Goal: Information Seeking & Learning: Find specific fact

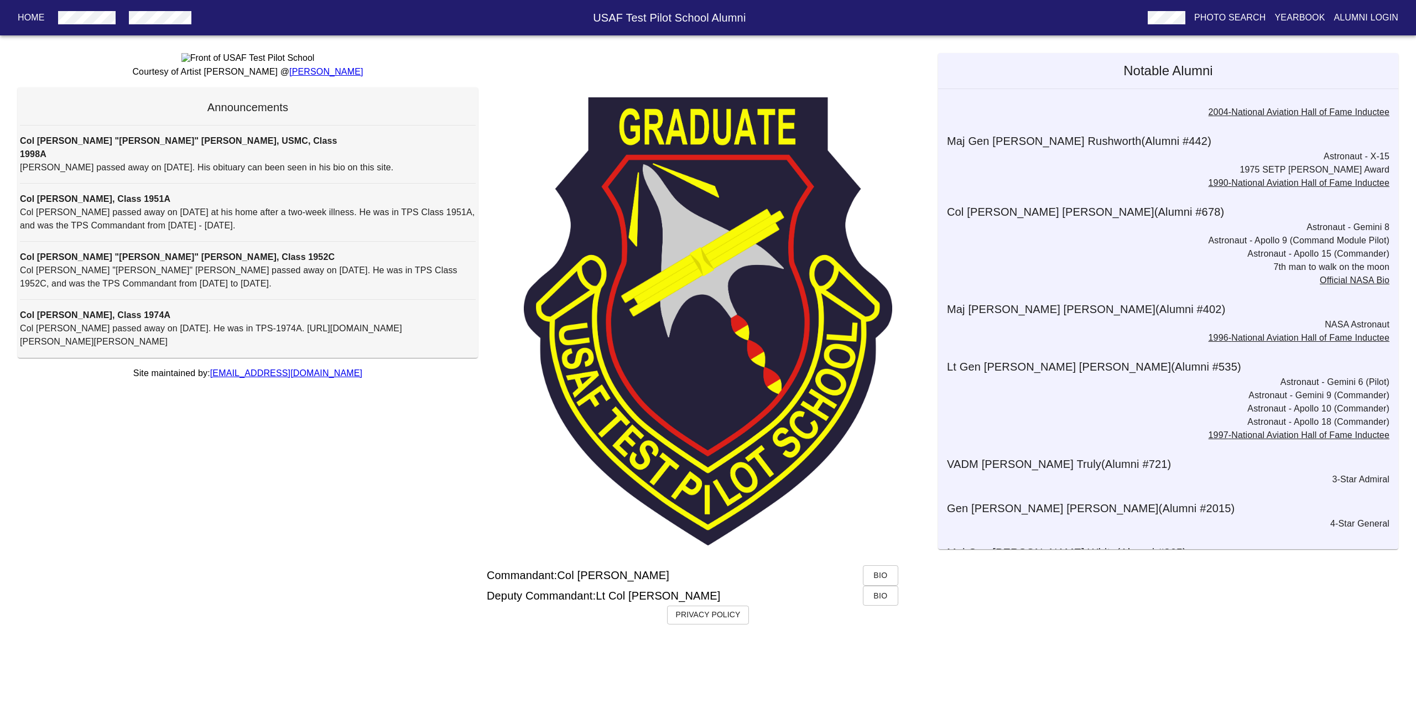
scroll to position [3322, 0]
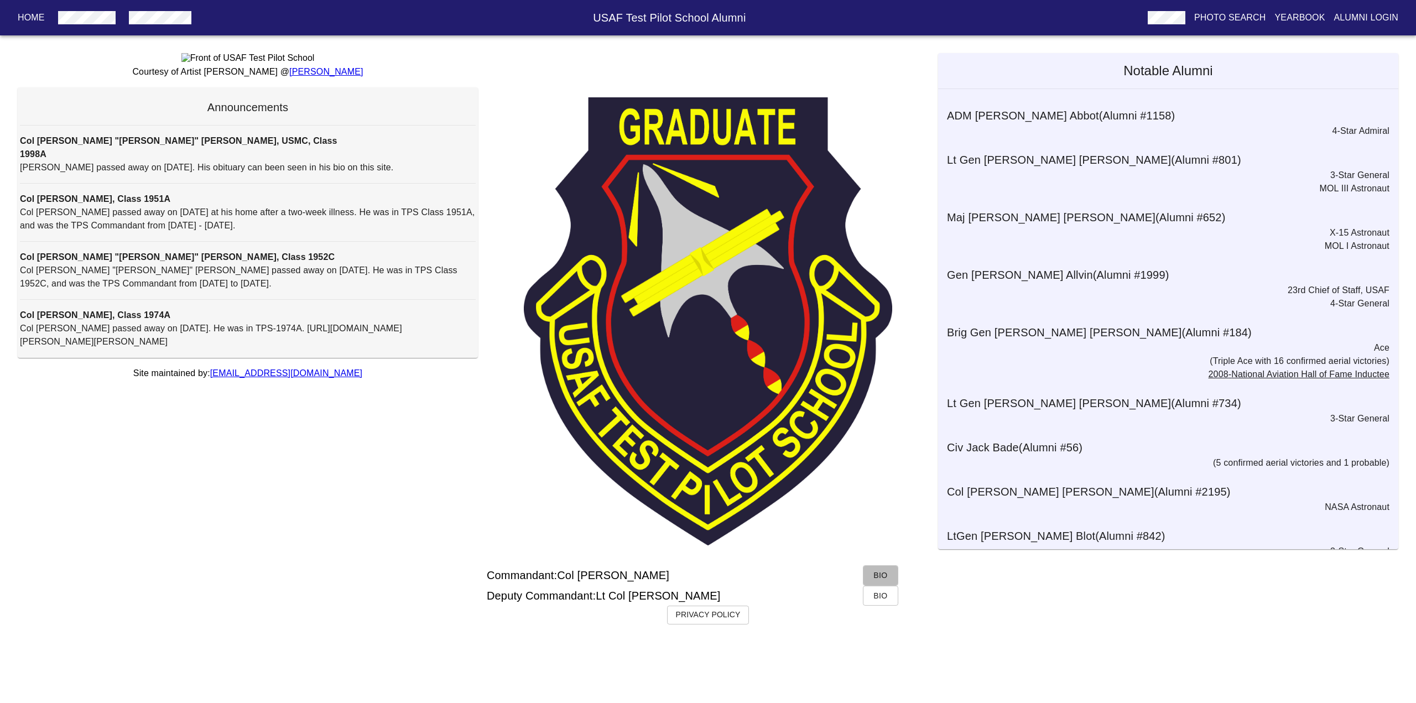
click at [886, 582] on span "Bio" at bounding box center [881, 576] width 18 height 14
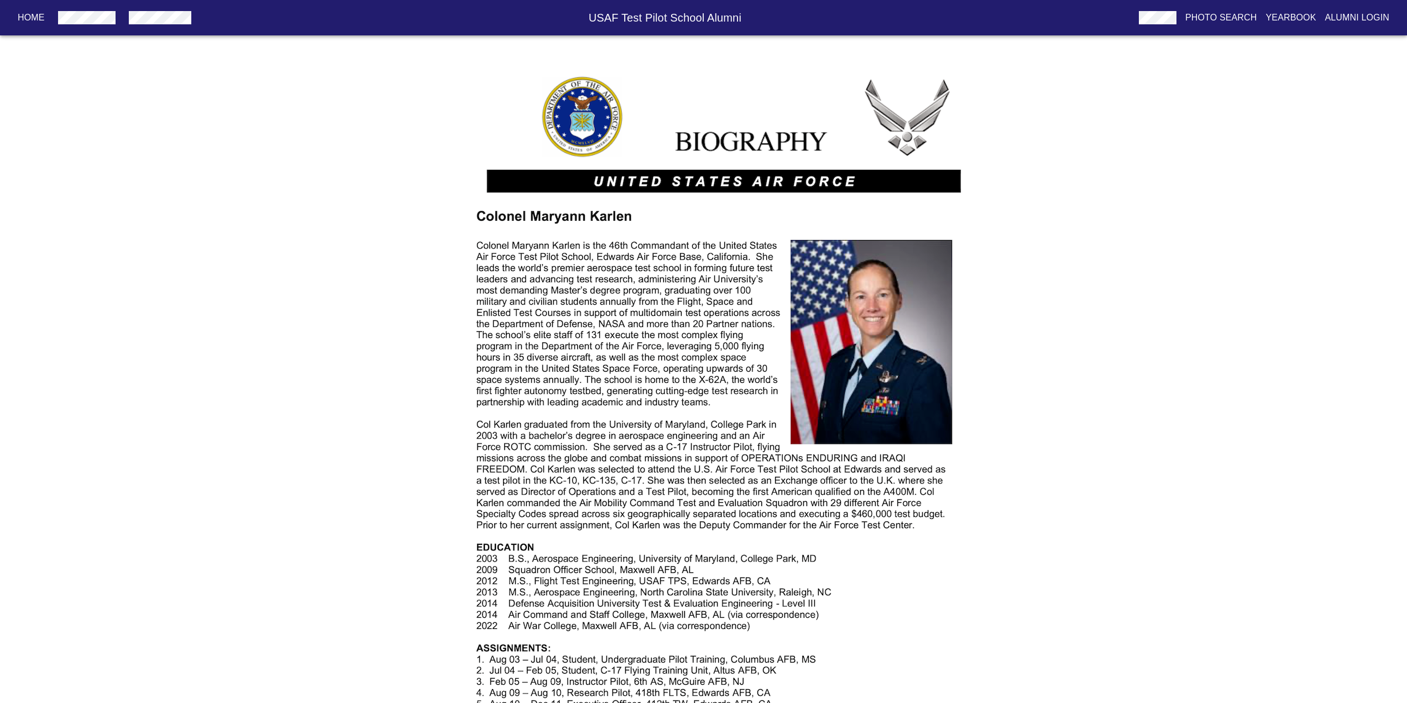
scroll to position [148, 0]
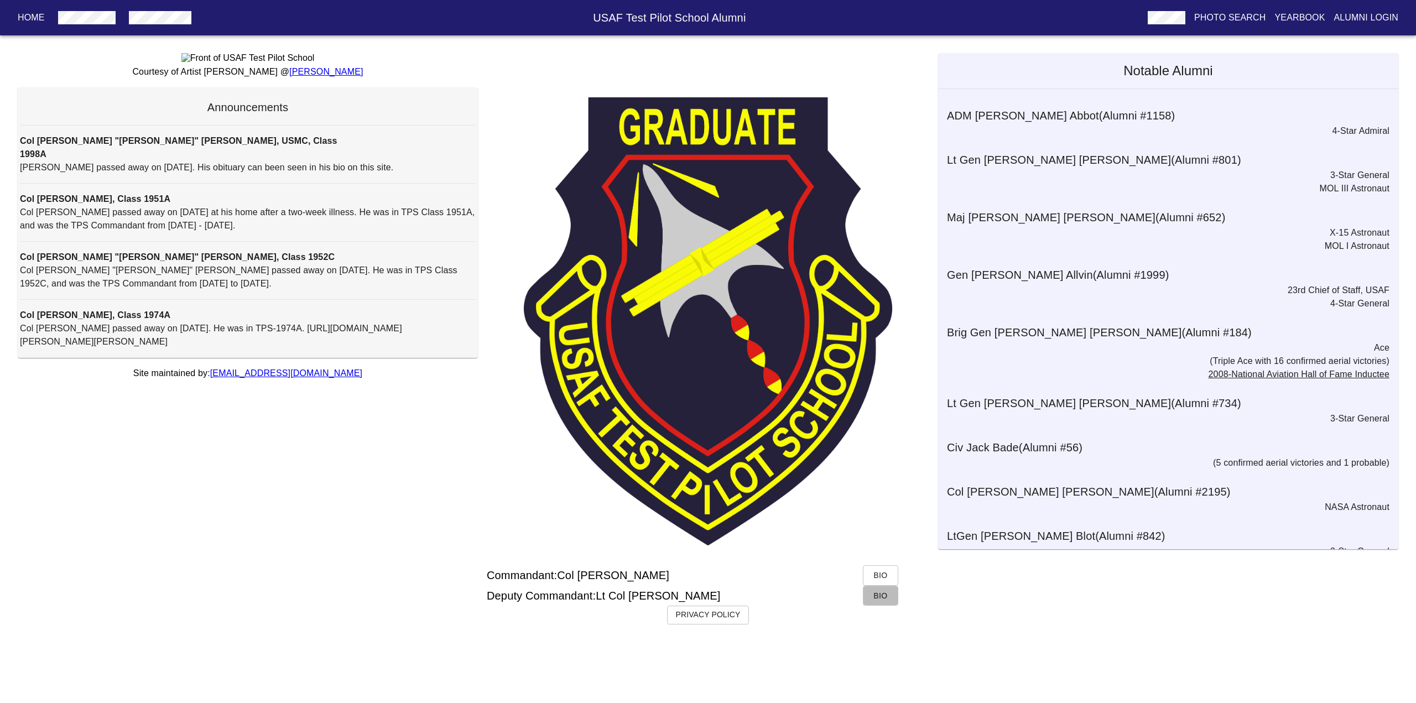
click at [874, 606] on button "Bio" at bounding box center [880, 596] width 35 height 20
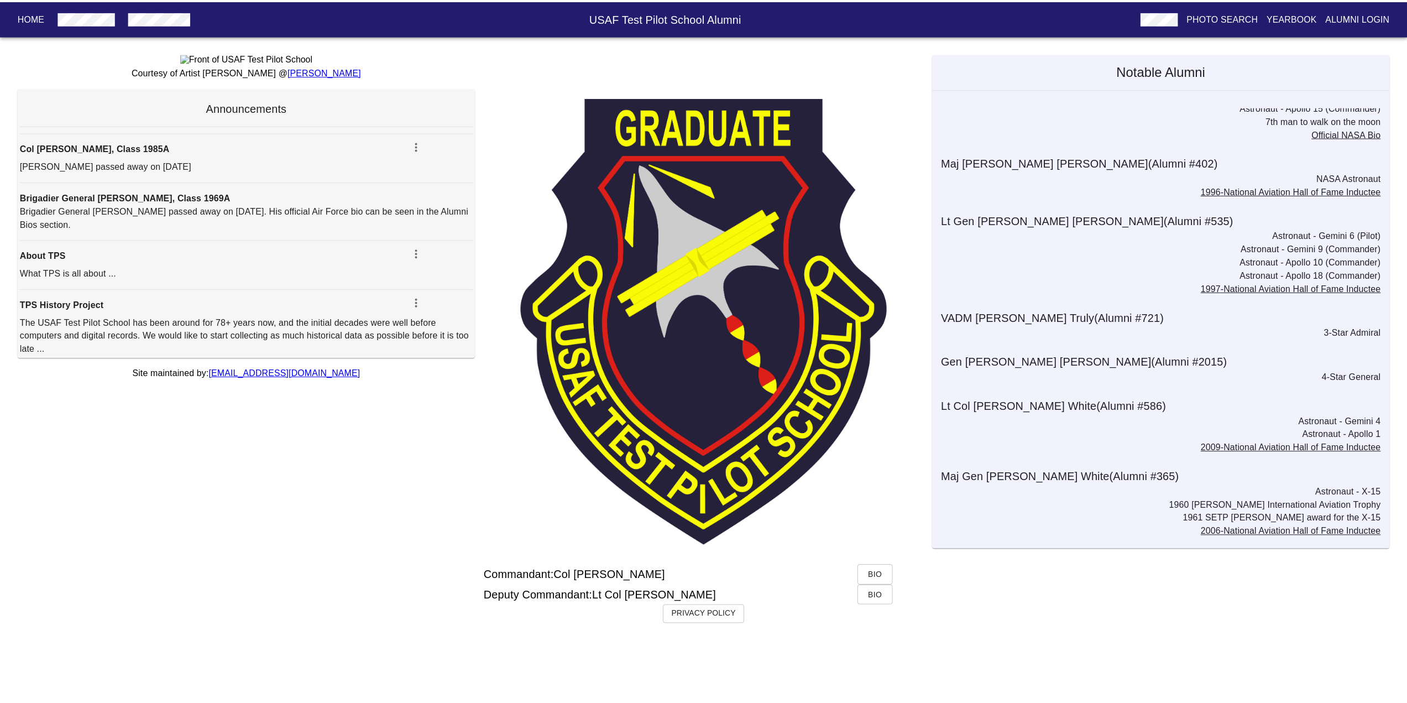
scroll to position [3322, 0]
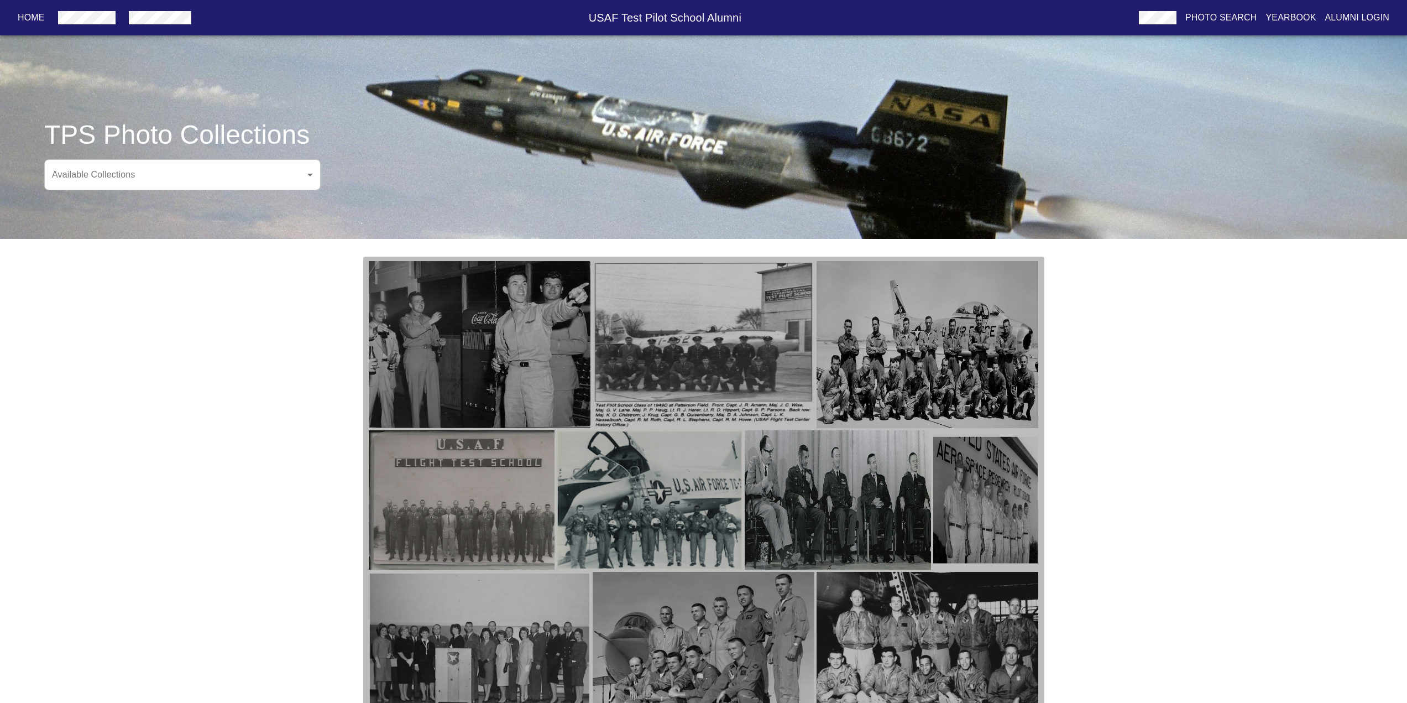
click at [494, 328] on img "button" at bounding box center [480, 344] width 222 height 167
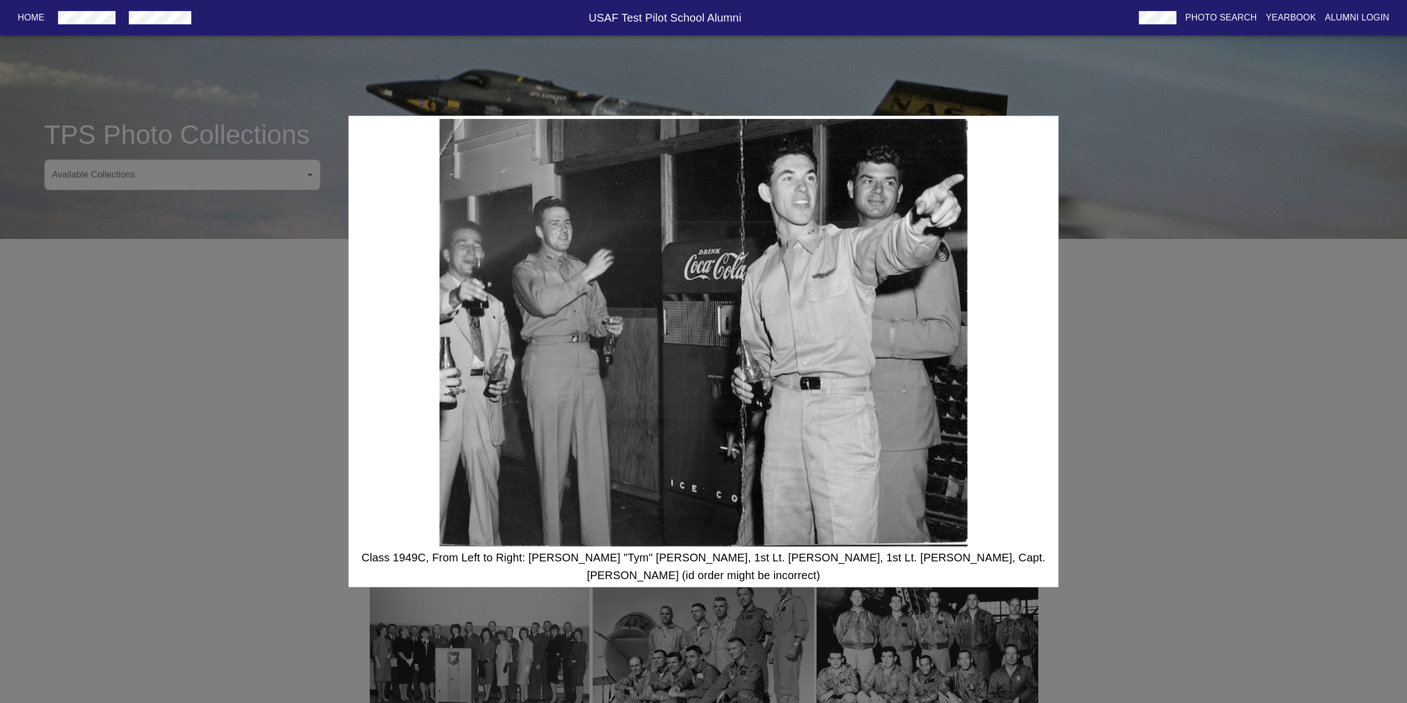
click at [1089, 377] on div "Class 1949C, From Left to Right: Joseph John "Tym" Tymczyszyn, 1st Lt. Thomas B…" at bounding box center [703, 351] width 1407 height 703
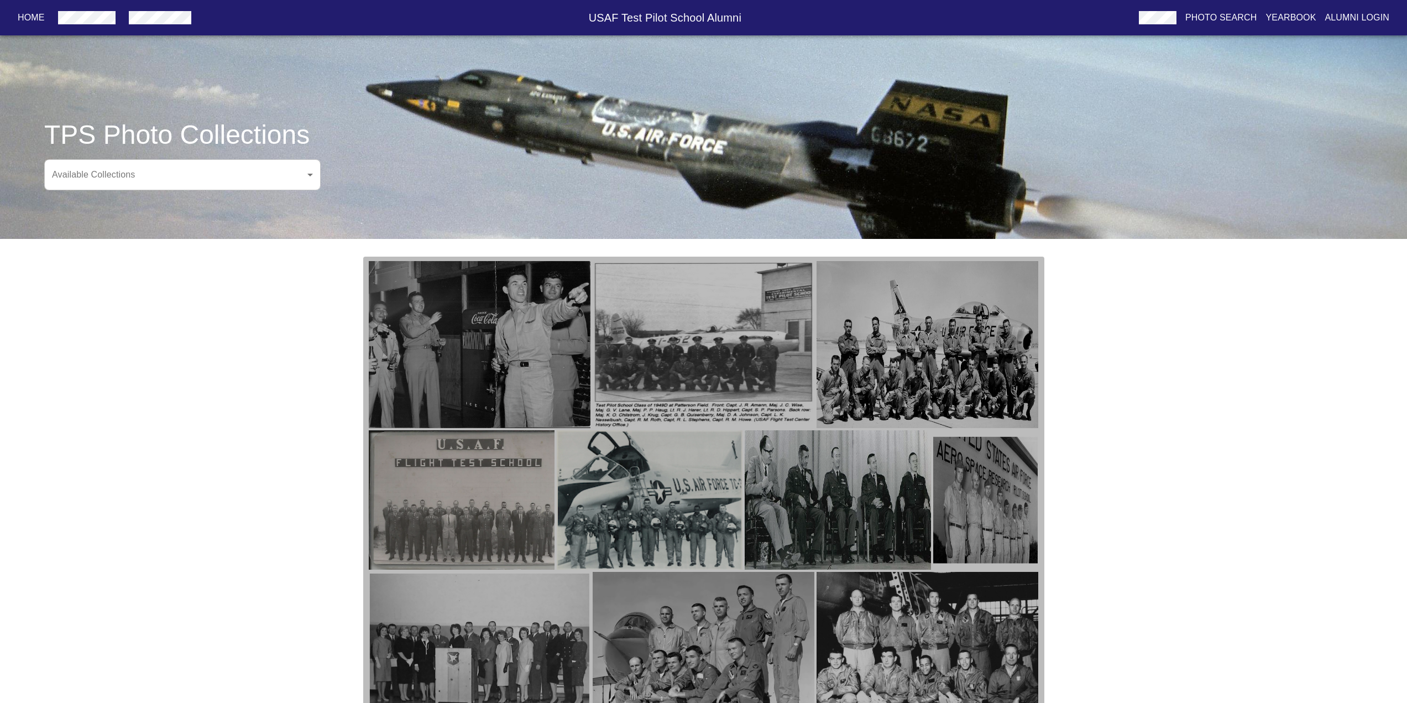
click at [704, 348] on img "button" at bounding box center [704, 344] width 222 height 167
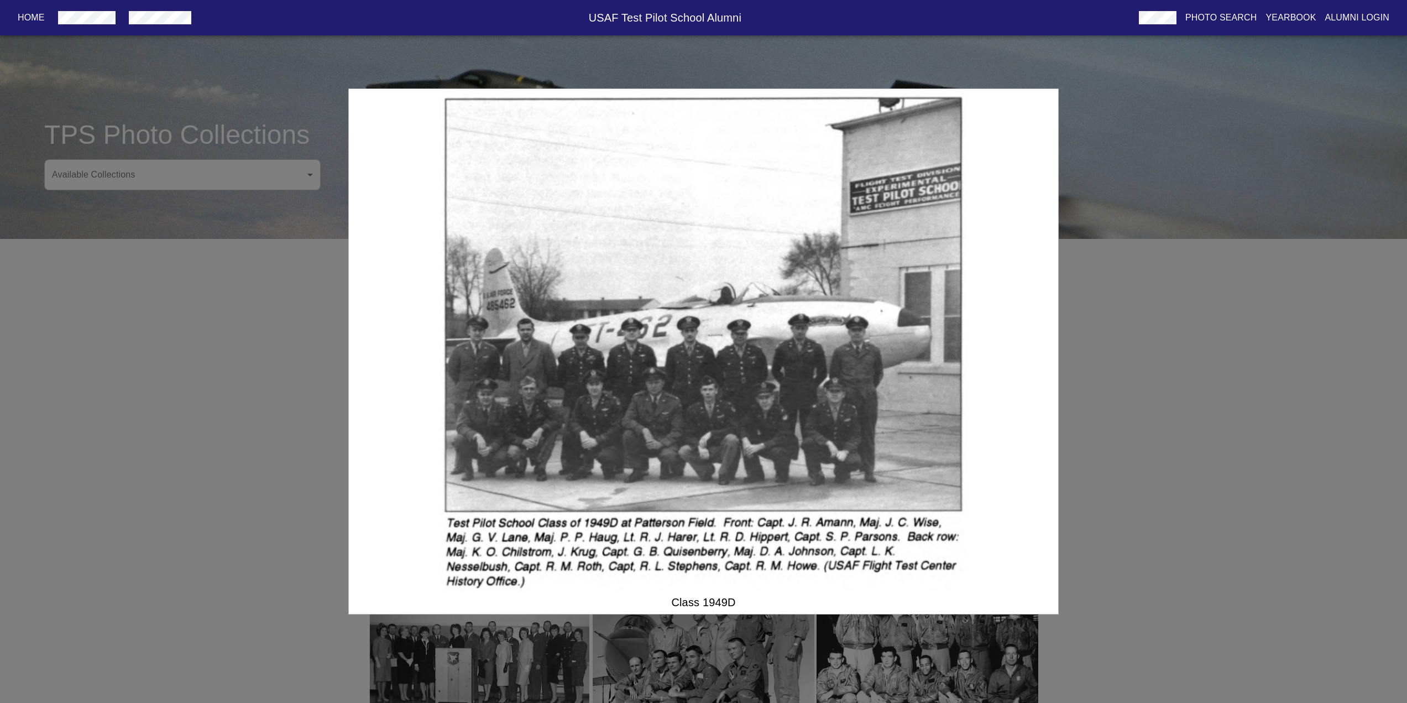
click at [1153, 392] on div "Class 1949D" at bounding box center [703, 351] width 1407 height 703
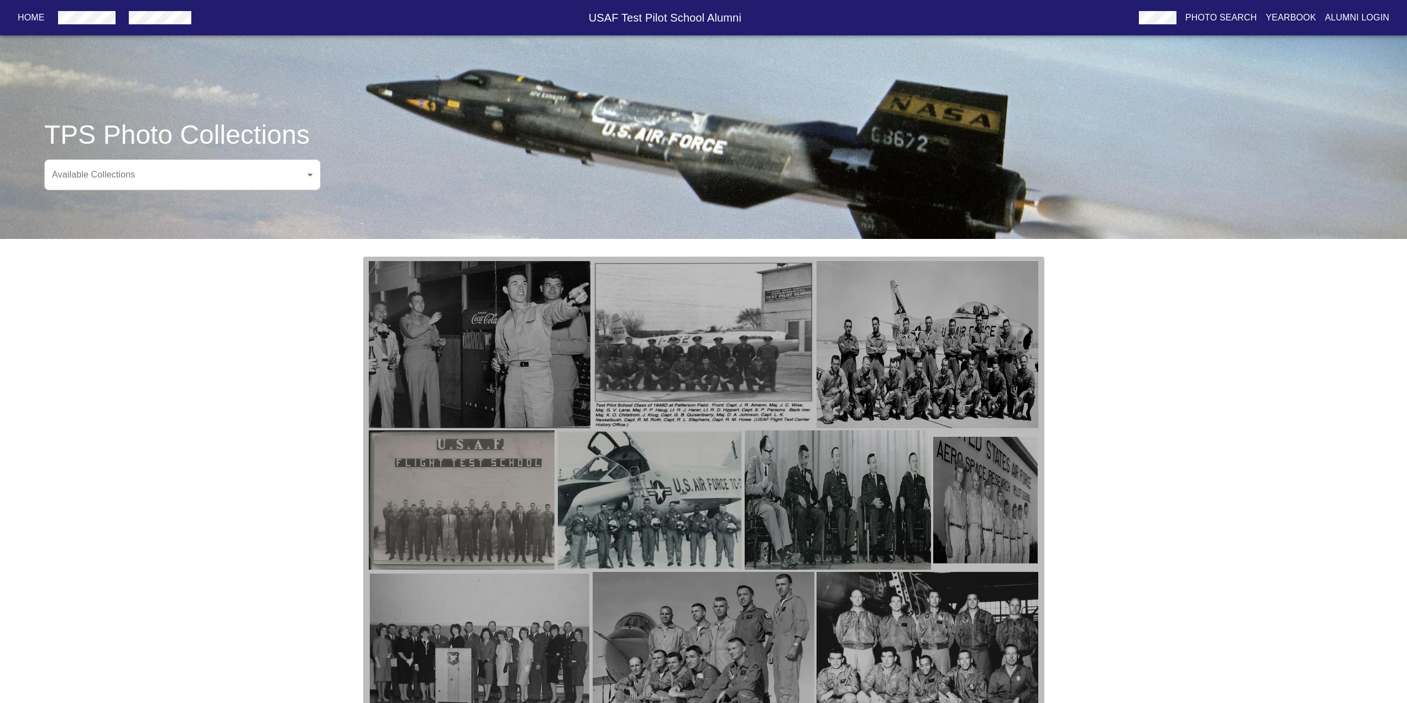
click at [926, 357] on img "button" at bounding box center [928, 344] width 222 height 167
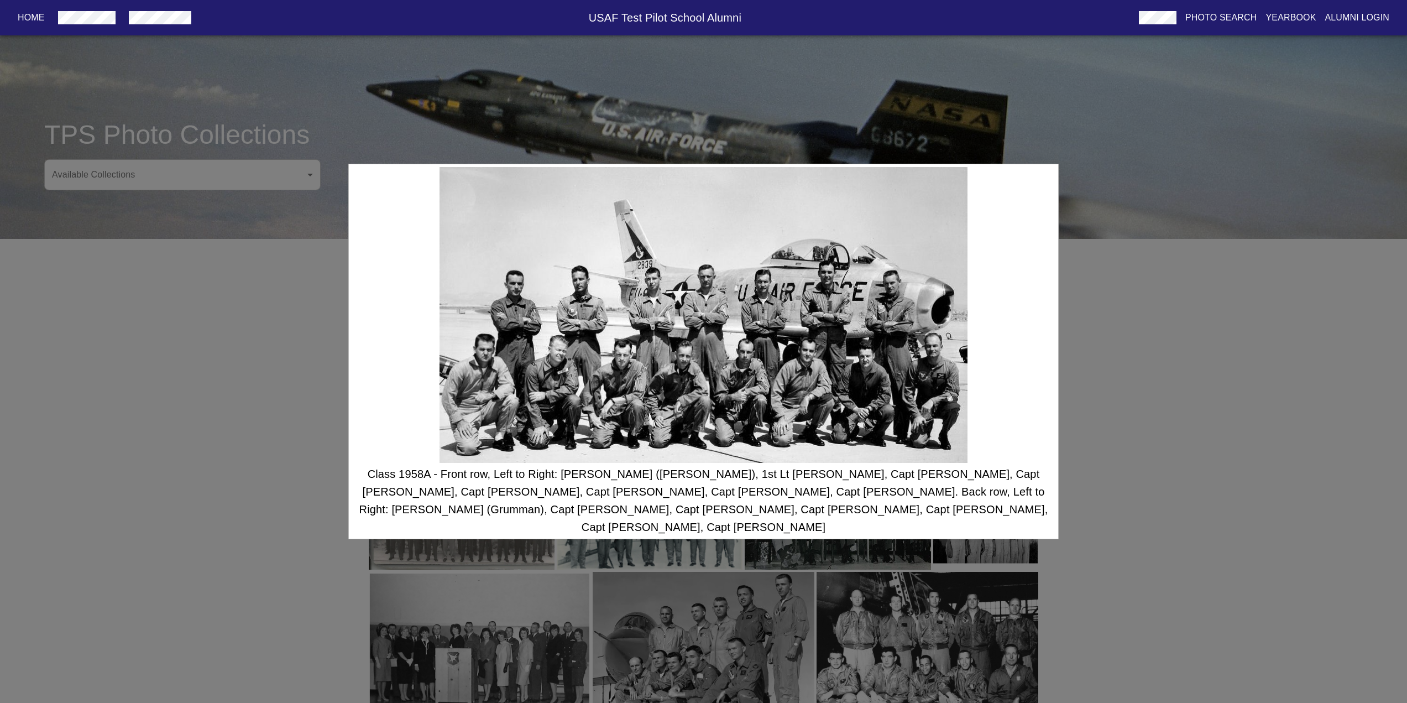
click at [1129, 405] on div "Class 1958A - Front row, Left to Right: Henry E. Chouteau (Northrup), 1st Lt Ra…" at bounding box center [703, 351] width 1407 height 703
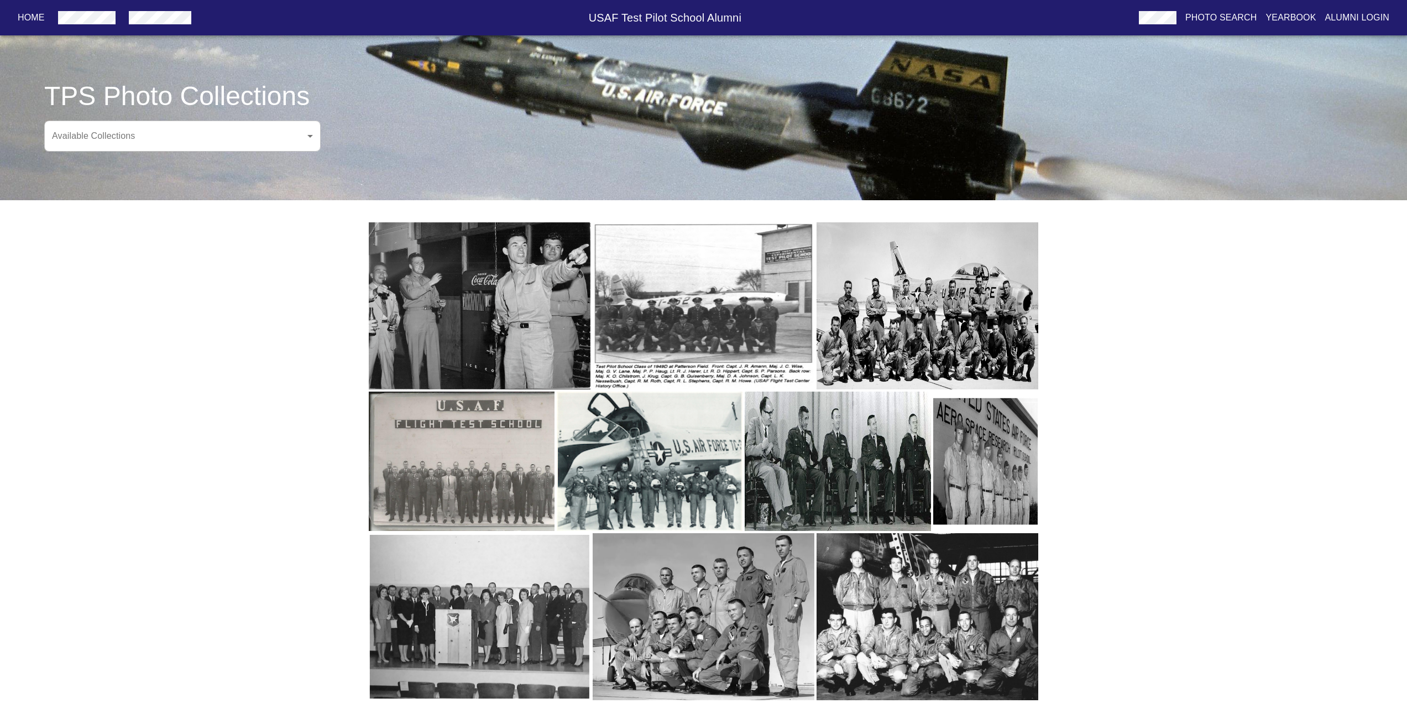
scroll to position [40, 0]
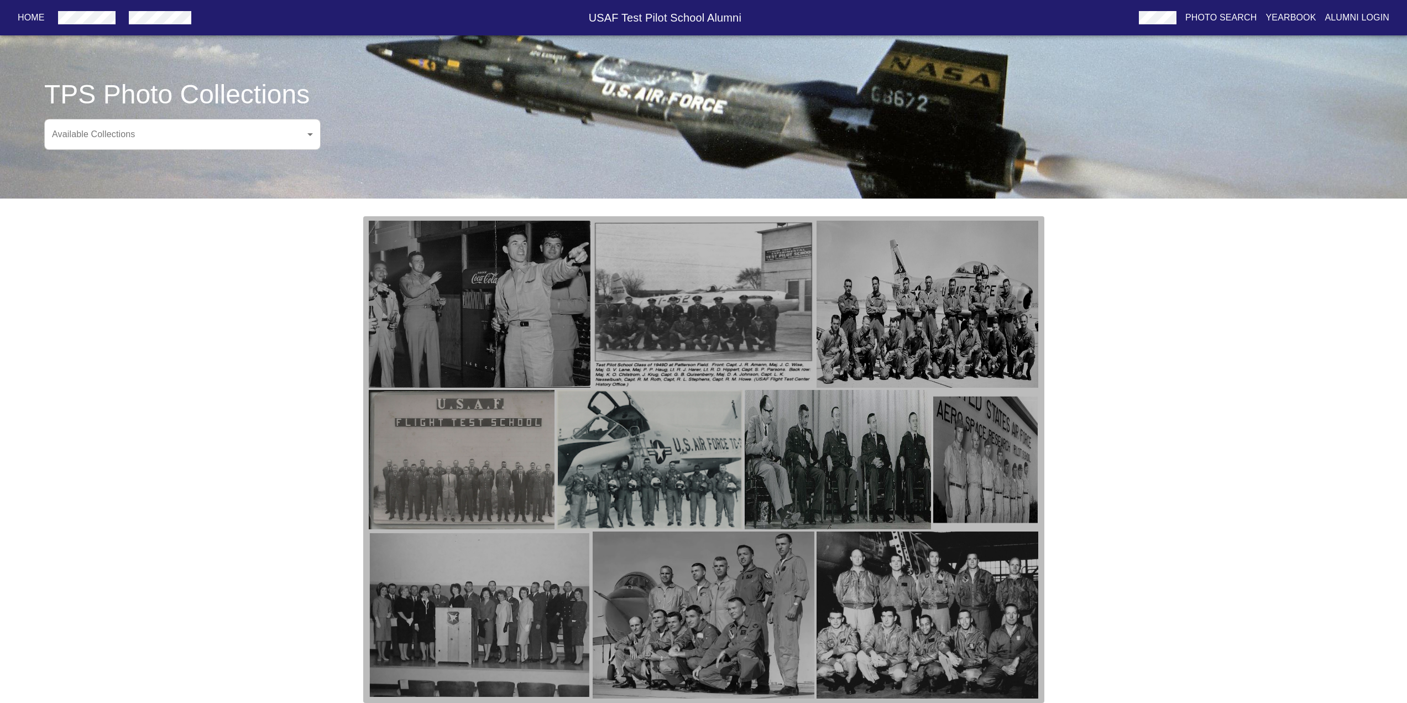
click at [528, 451] on img "button" at bounding box center [462, 460] width 186 height 140
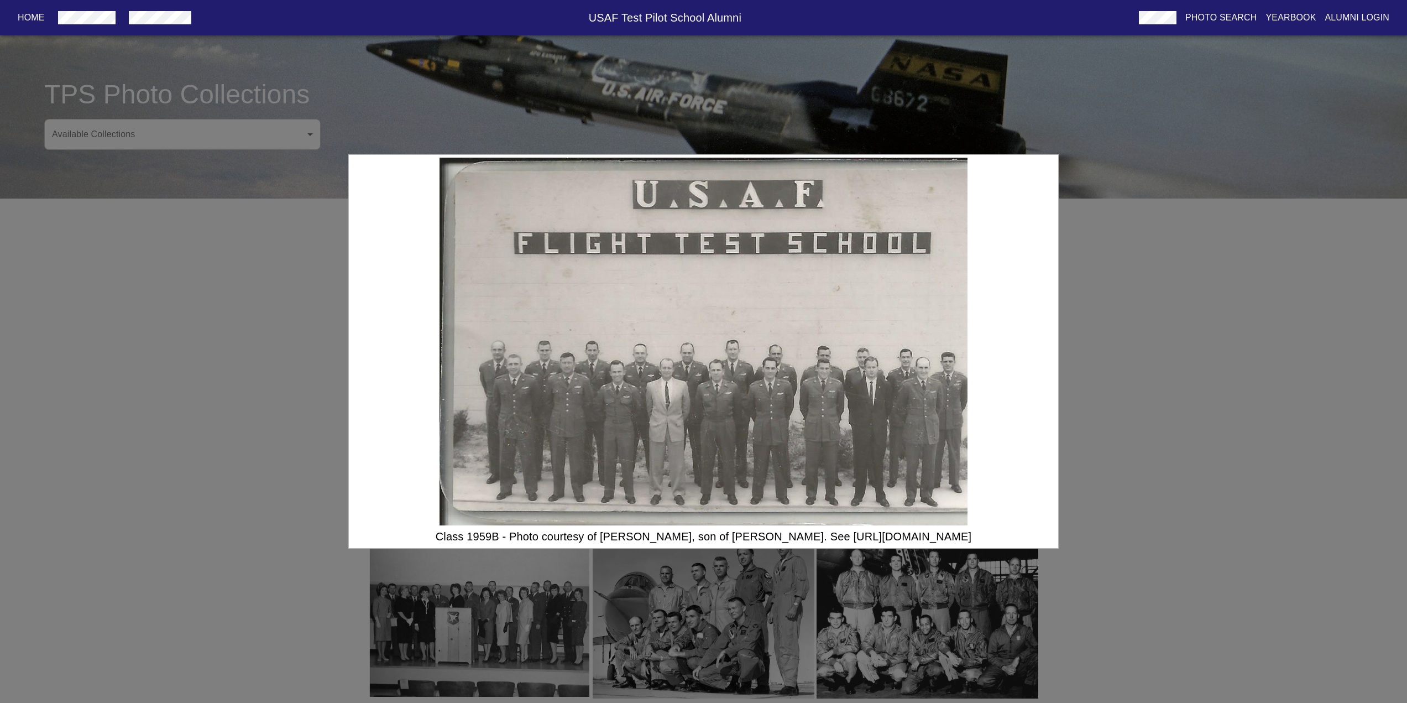
click at [1098, 424] on div "Class 1959B - Photo courtesy of David Evenson, son of Mervin Evinson. See http:…" at bounding box center [703, 351] width 1407 height 703
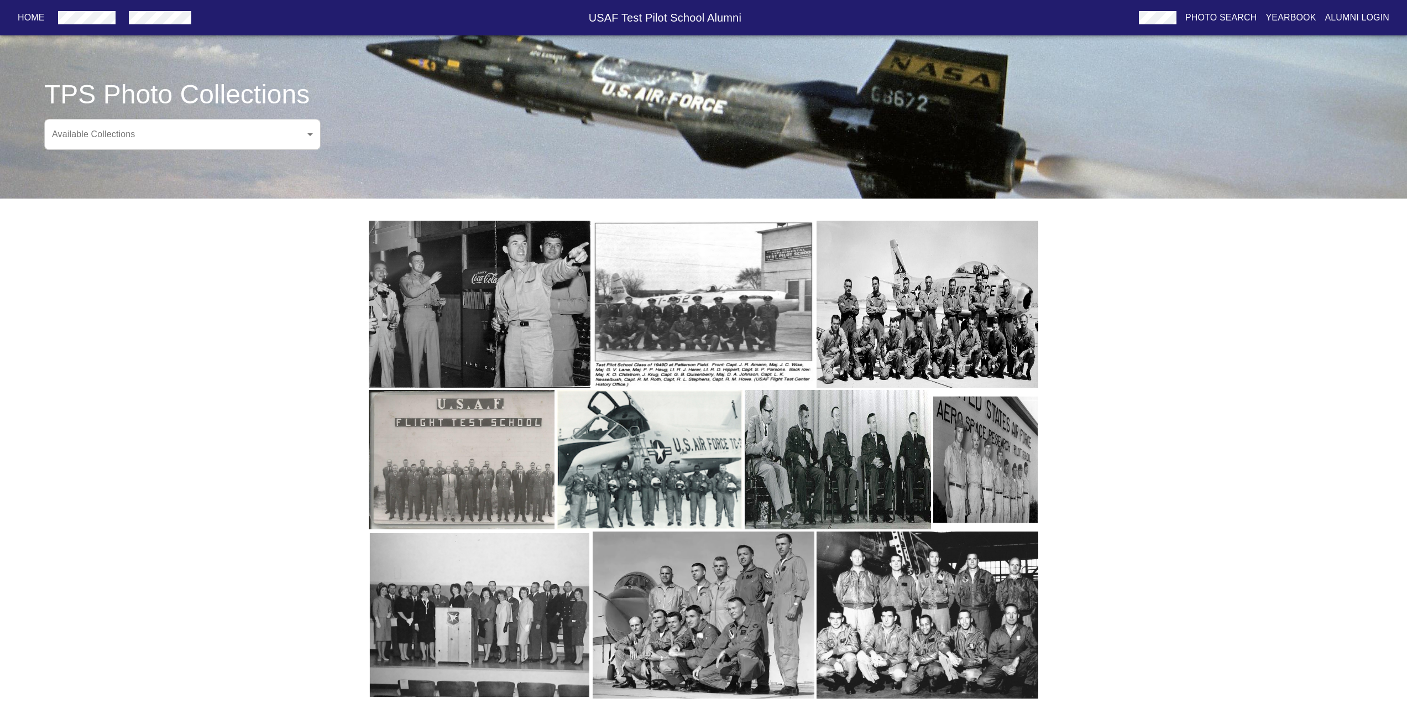
click at [439, 431] on img "button" at bounding box center [462, 460] width 186 height 140
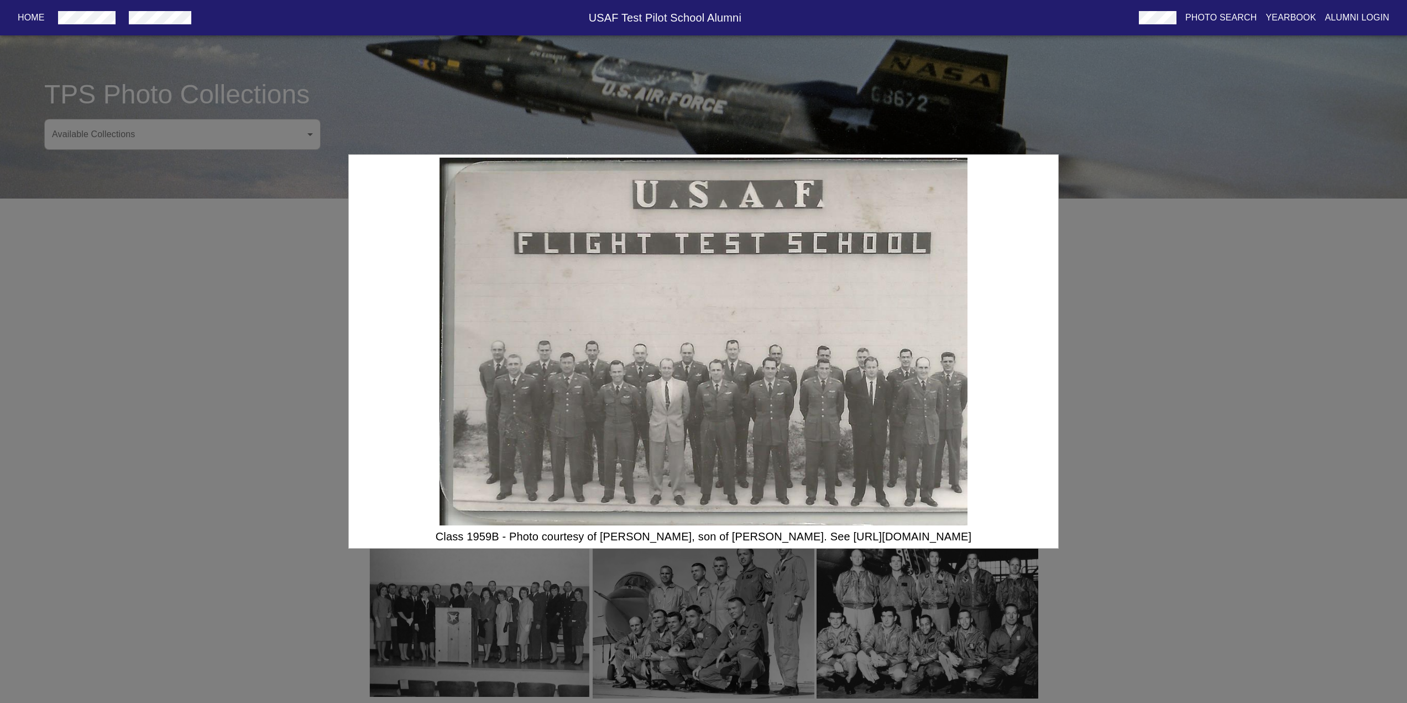
click at [1135, 551] on div "Class 1959B - Photo courtesy of David Evenson, son of Mervin Evinson. See http:…" at bounding box center [703, 351] width 1407 height 703
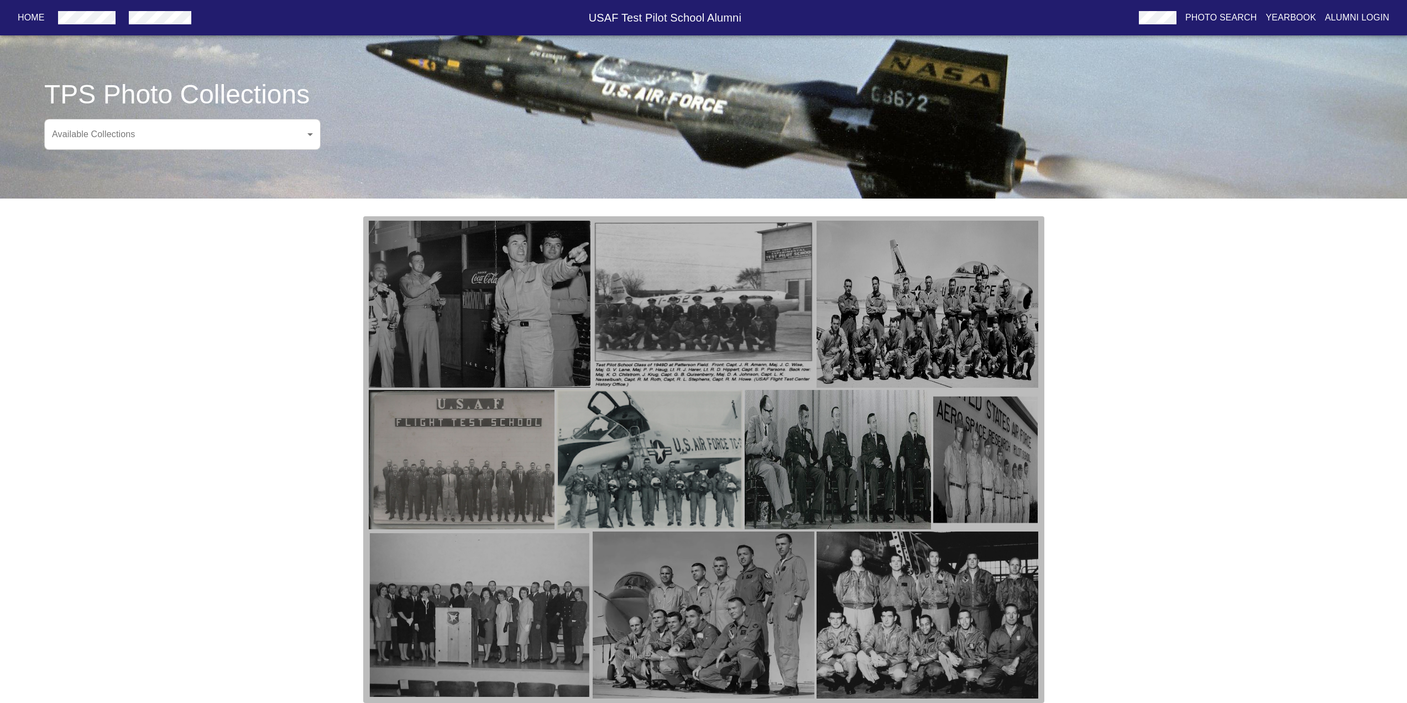
click at [647, 454] on img "button" at bounding box center [650, 460] width 186 height 140
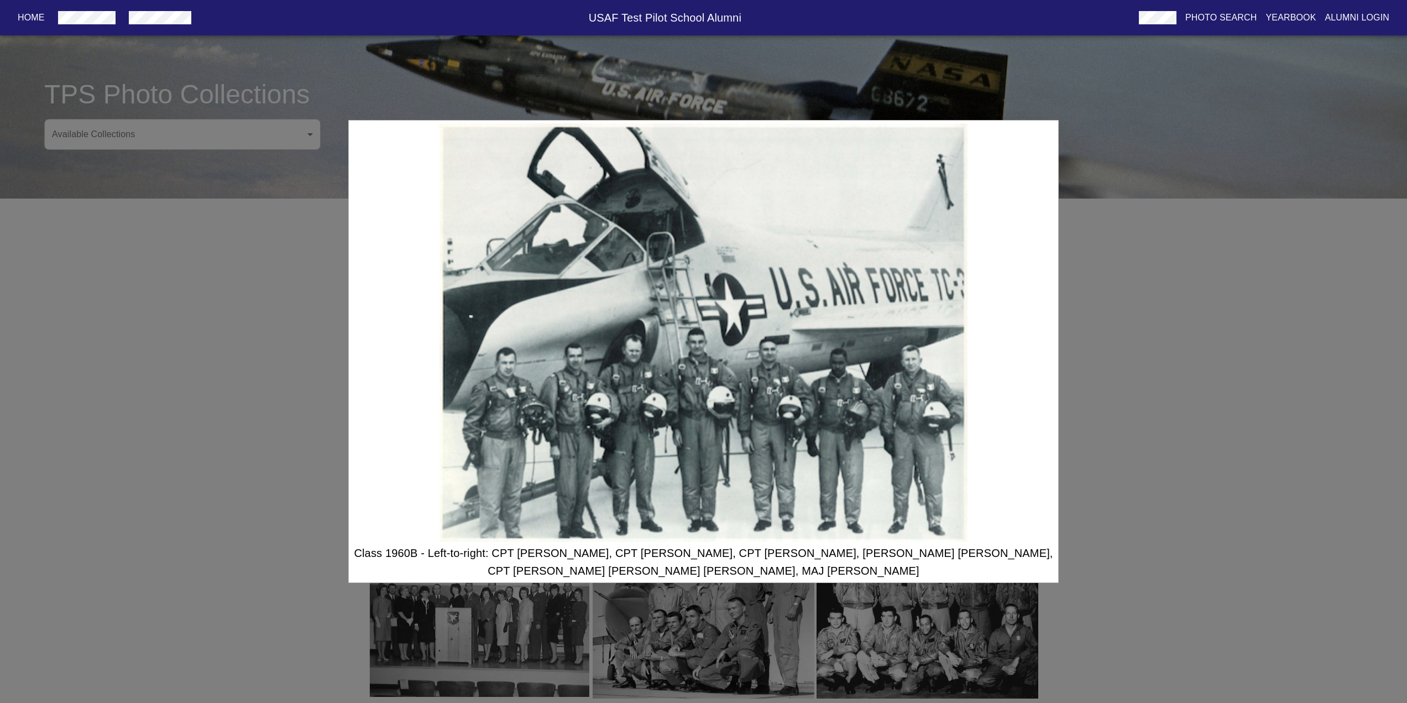
click at [1122, 495] on div "Class 1960B - Left-to-right: CPT John A. Johnston, CPT Paul R. Curry, CPT Laver…" at bounding box center [703, 351] width 1407 height 703
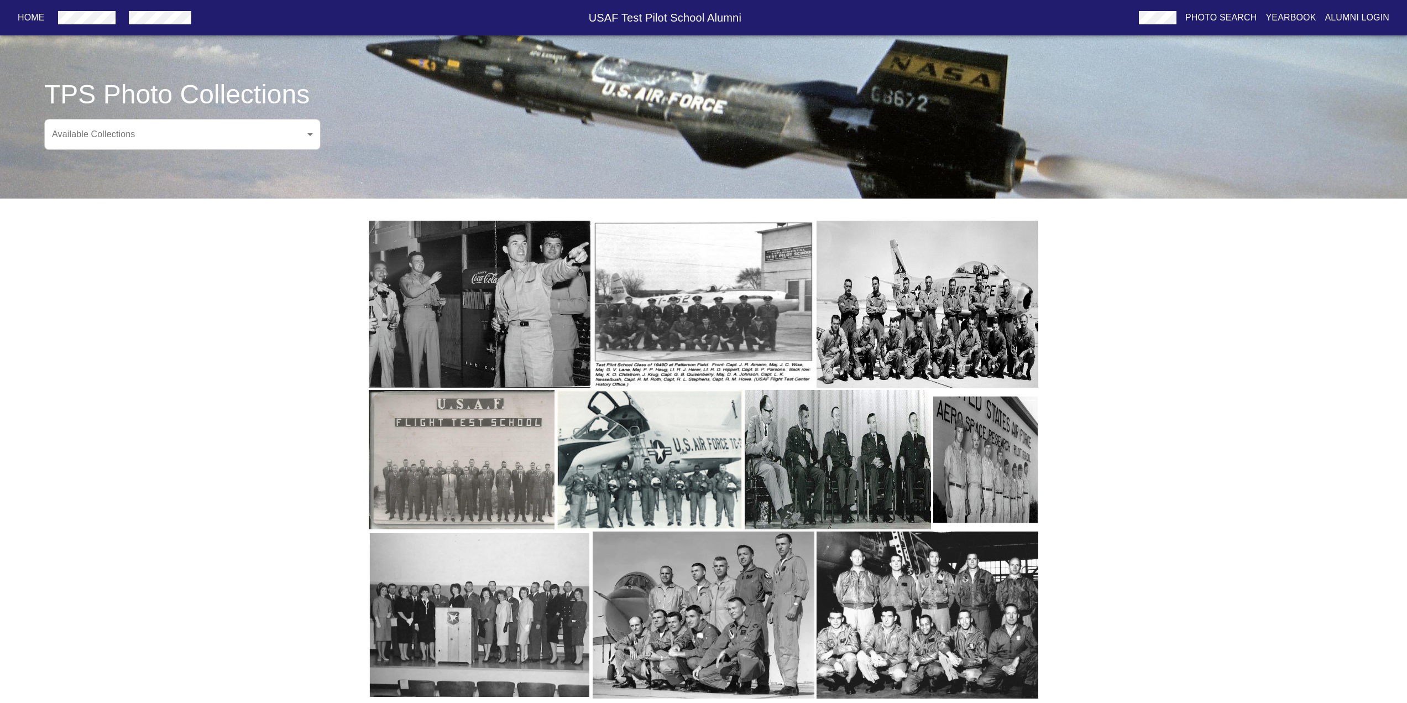
click at [748, 566] on img "button" at bounding box center [704, 614] width 222 height 167
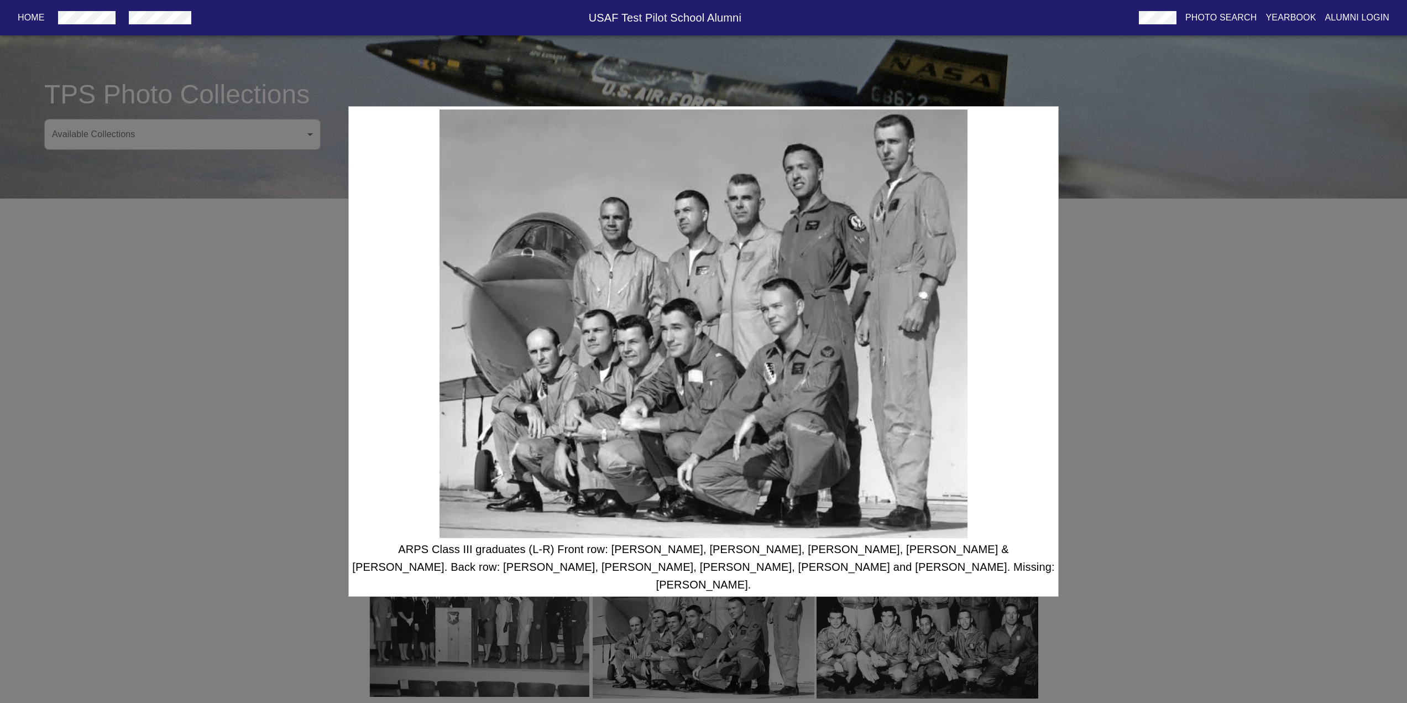
click at [1119, 414] on div "ARPS Class III graduates (L-R) Front row: Ed Givens, Tommie Benefield, Charlie …" at bounding box center [703, 351] width 1407 height 703
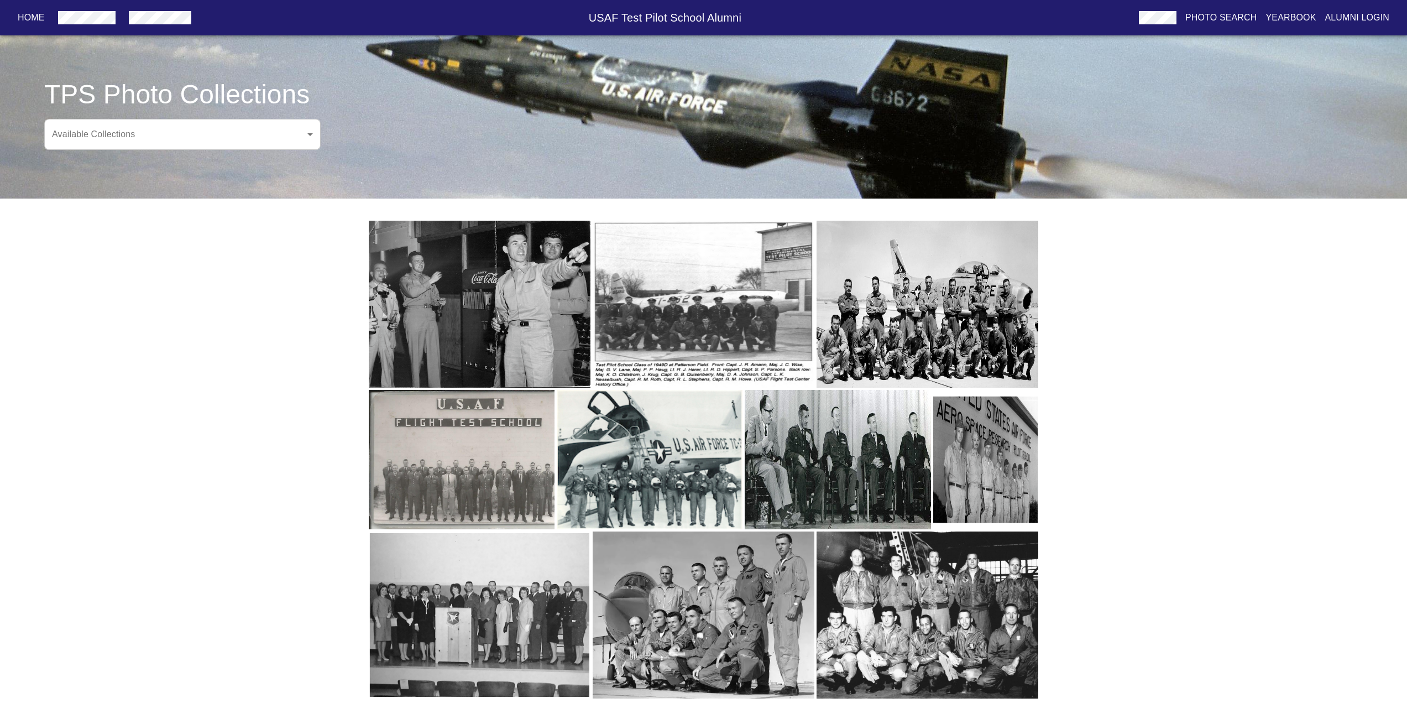
click at [875, 632] on img "button" at bounding box center [928, 614] width 222 height 167
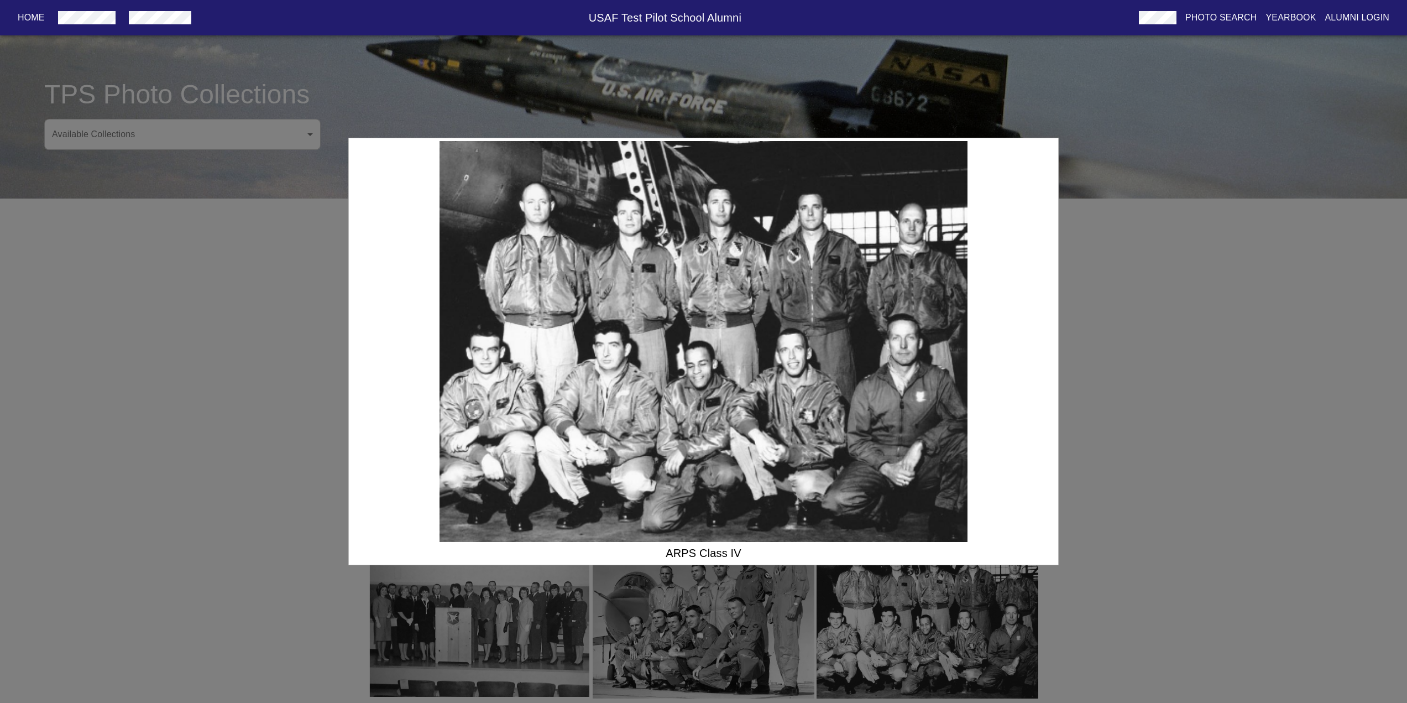
click at [1142, 491] on div "ARPS Class IV" at bounding box center [703, 351] width 1407 height 703
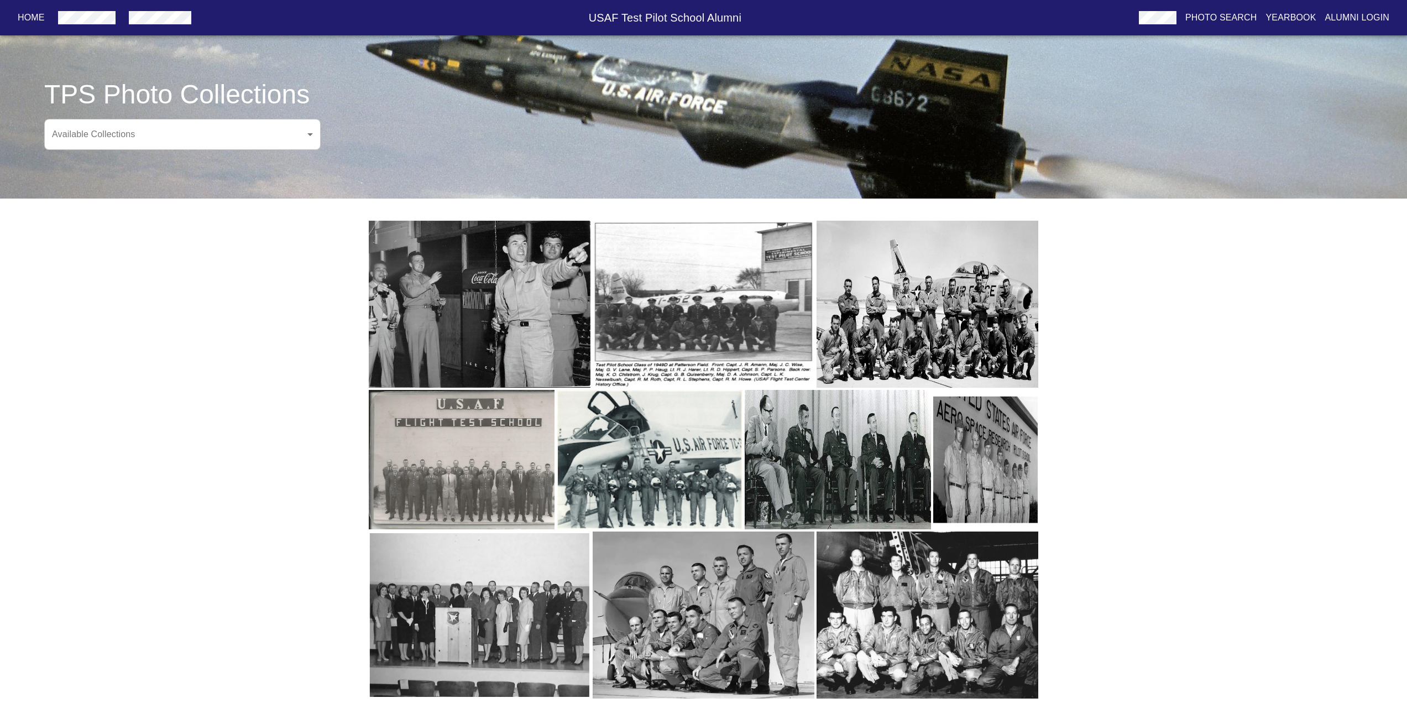
click at [572, 598] on img "button" at bounding box center [480, 614] width 222 height 167
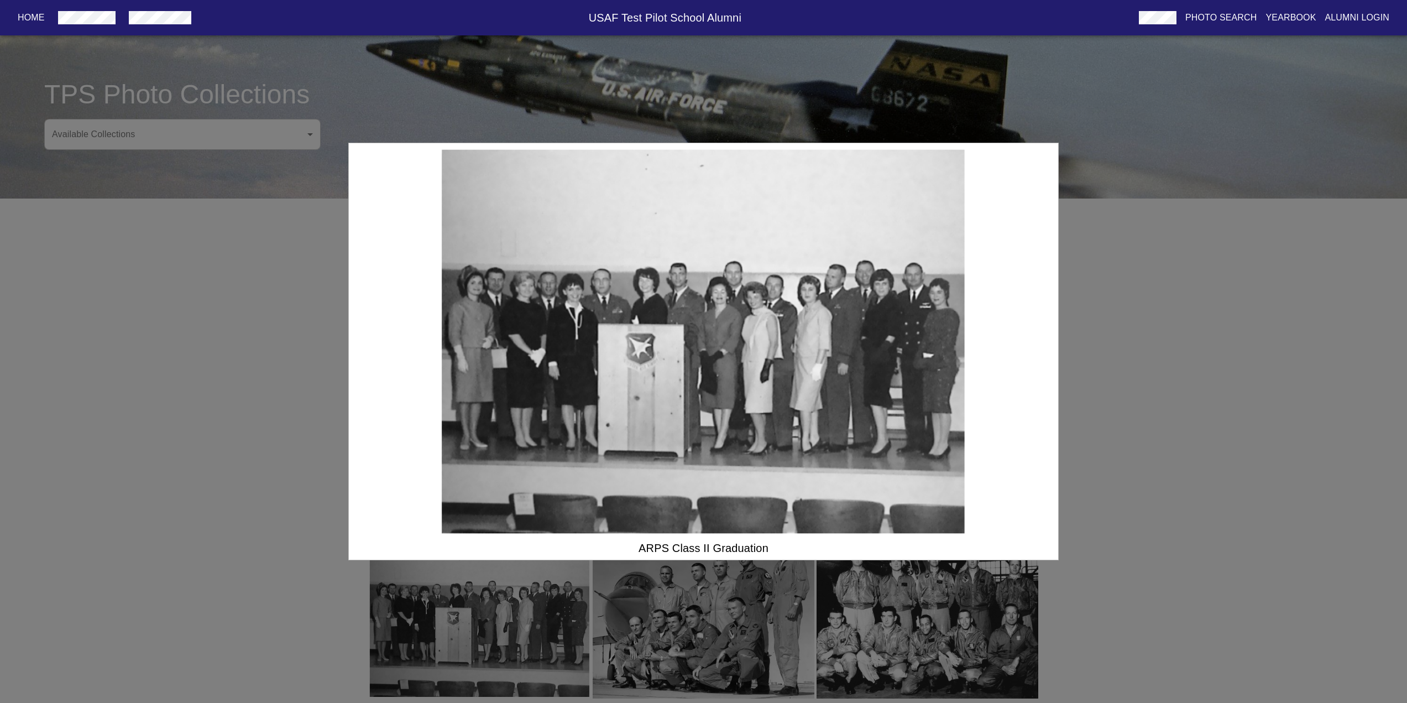
click at [282, 530] on div "ARPS Class II Graduation" at bounding box center [703, 351] width 1407 height 703
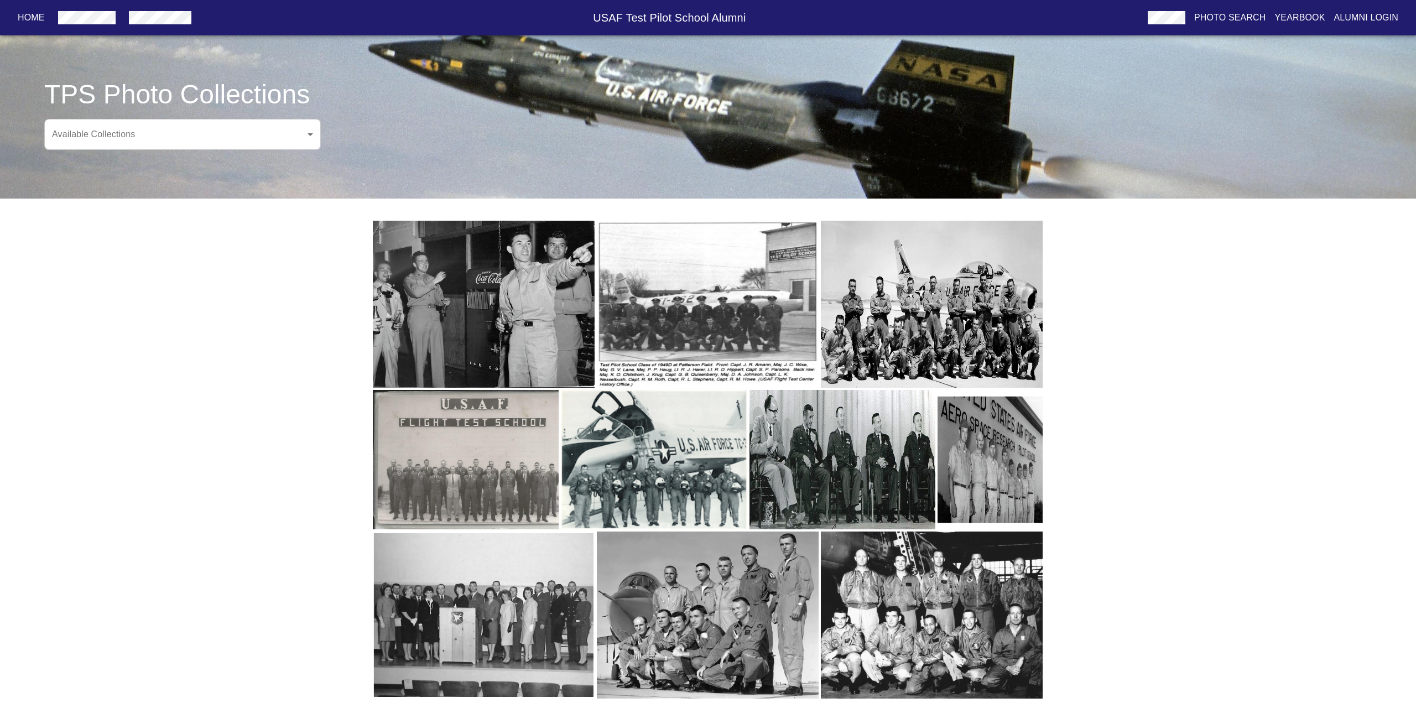
click at [187, 129] on body "Home USAF Test Pilot School Alumni Photo Search Yearbook Alumni Login TPS Photo…" at bounding box center [708, 340] width 1416 height 726
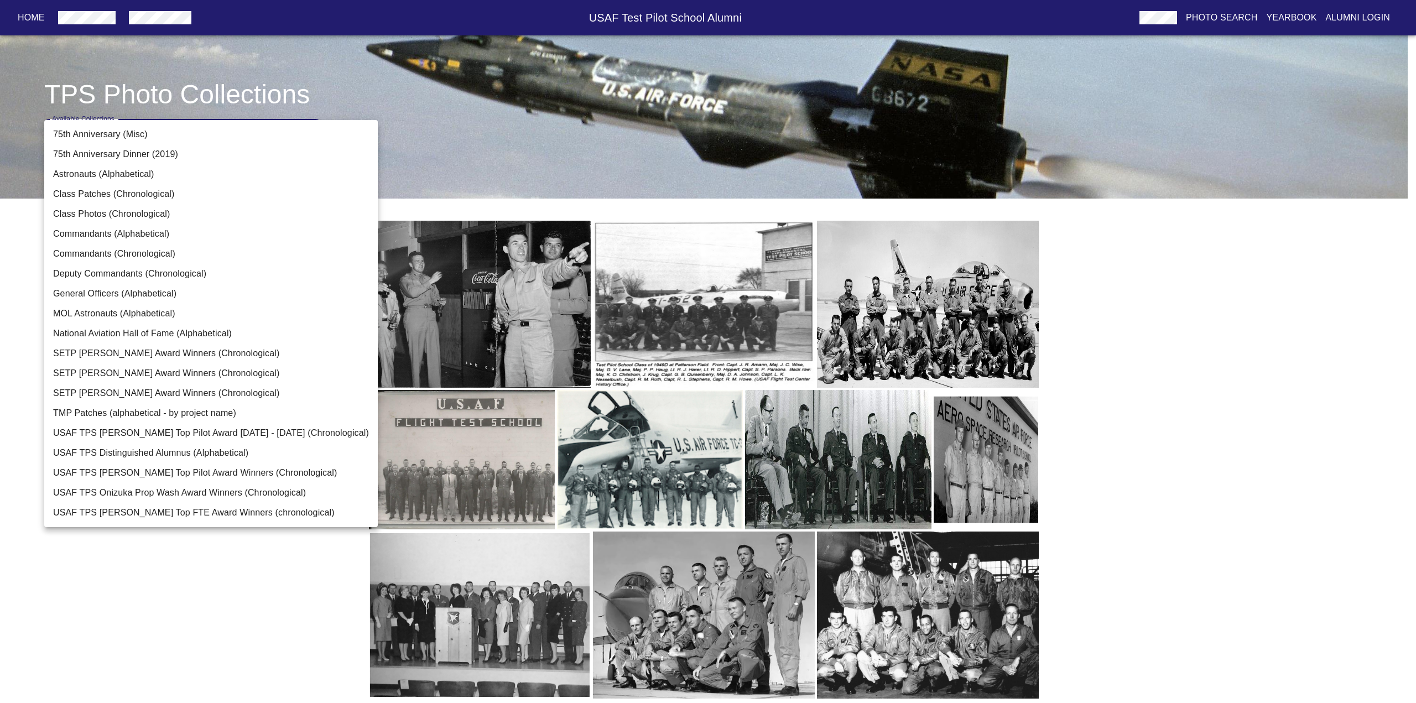
click at [233, 432] on li "USAF TPS A.B. Honts Top Pilot Award 1956 - 1965 (Chronological)" at bounding box center [210, 433] width 333 height 20
type input "USAF TPS A.B. Honts Top Pilot Award 1956 - 1965 (Chronological)"
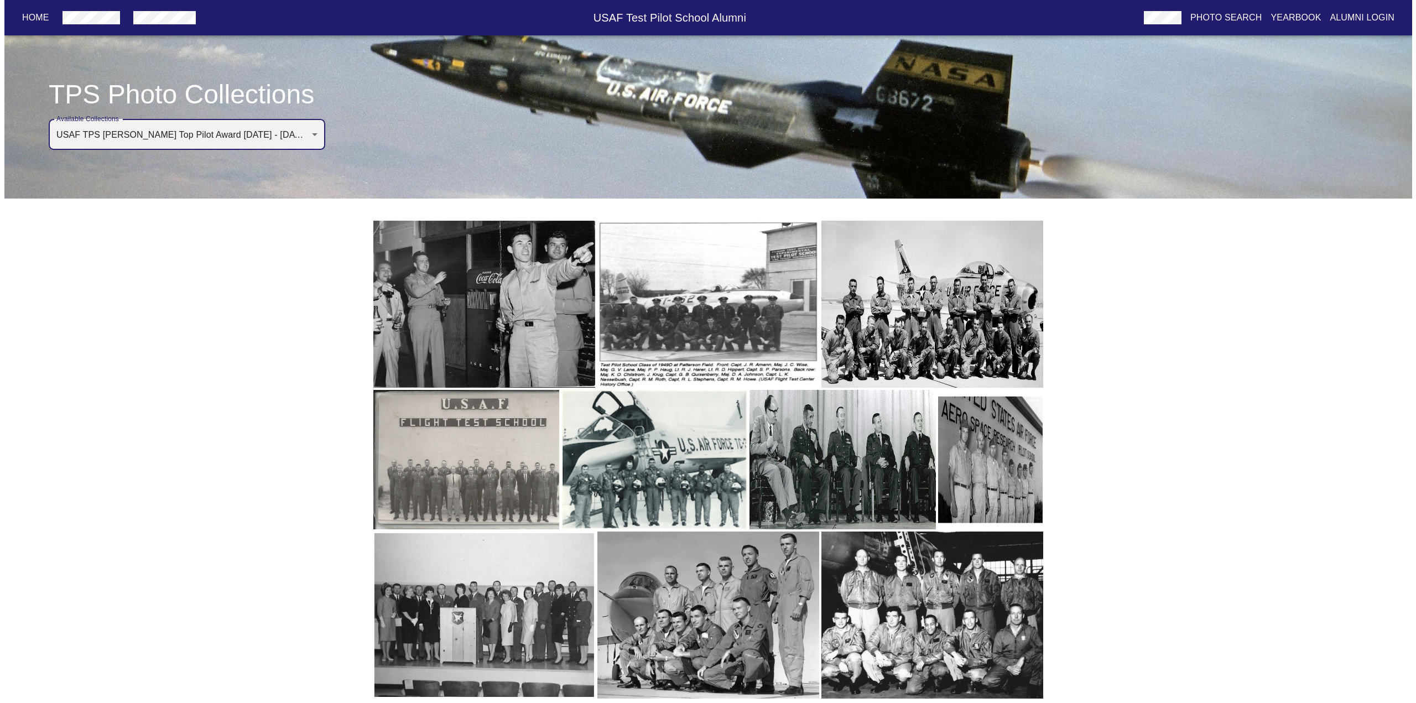
scroll to position [0, 0]
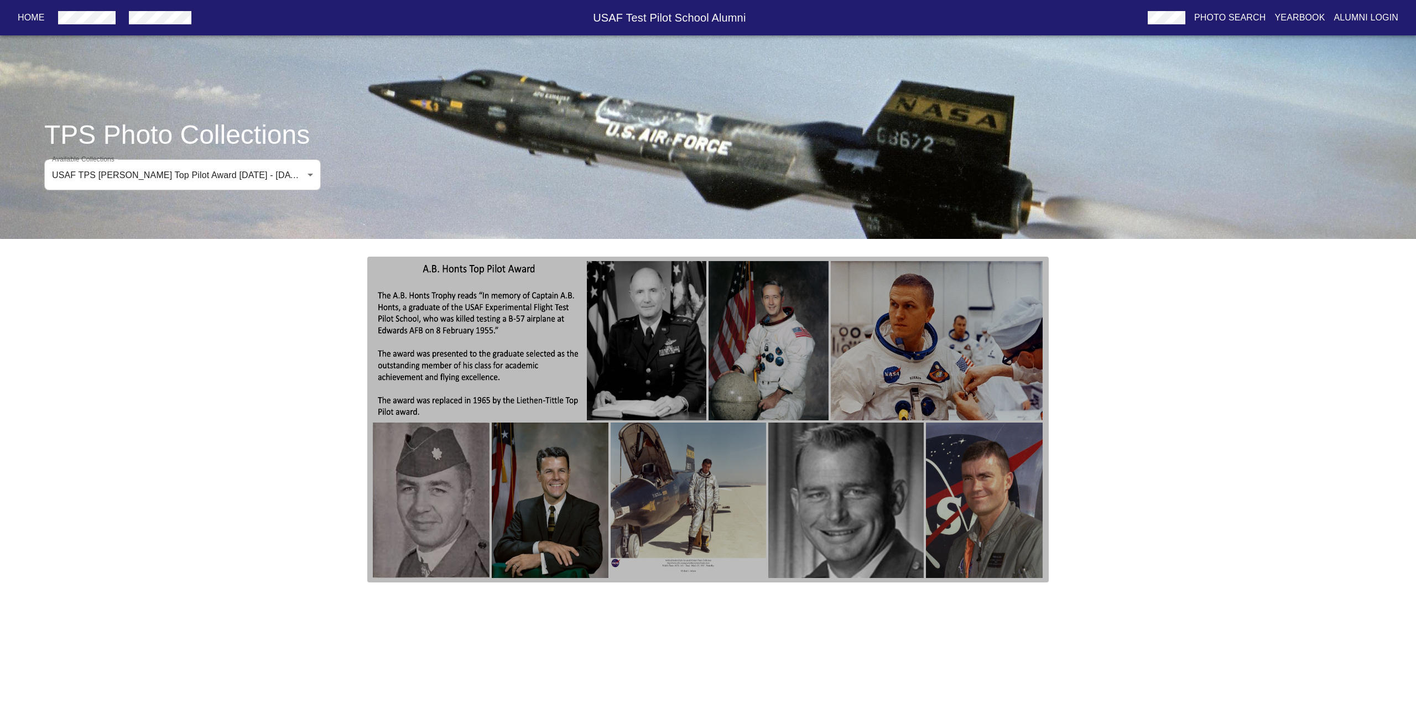
click at [757, 332] on img "button" at bounding box center [767, 340] width 119 height 159
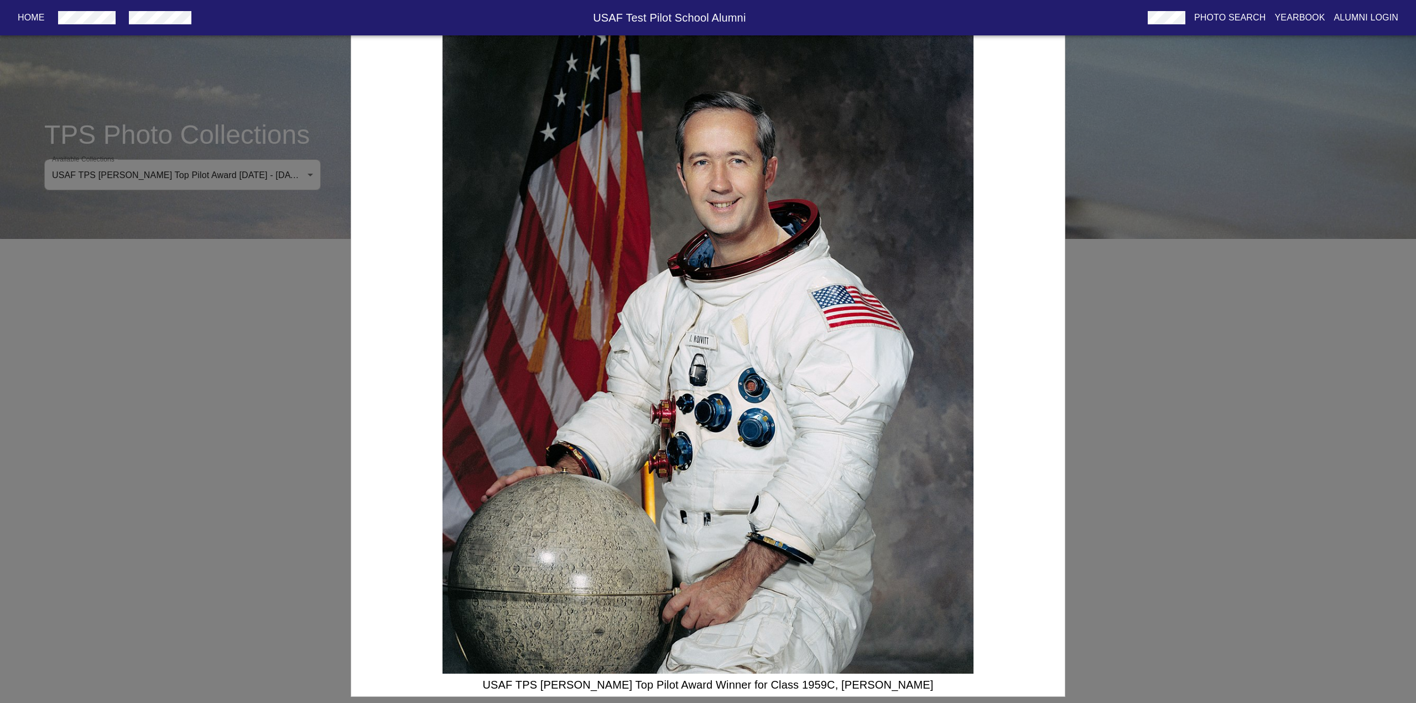
click at [1109, 347] on div "USAF TPS A.B. Honts Top Pilot Award Winner for Class 1959C, James A. McDivitt" at bounding box center [708, 351] width 1416 height 703
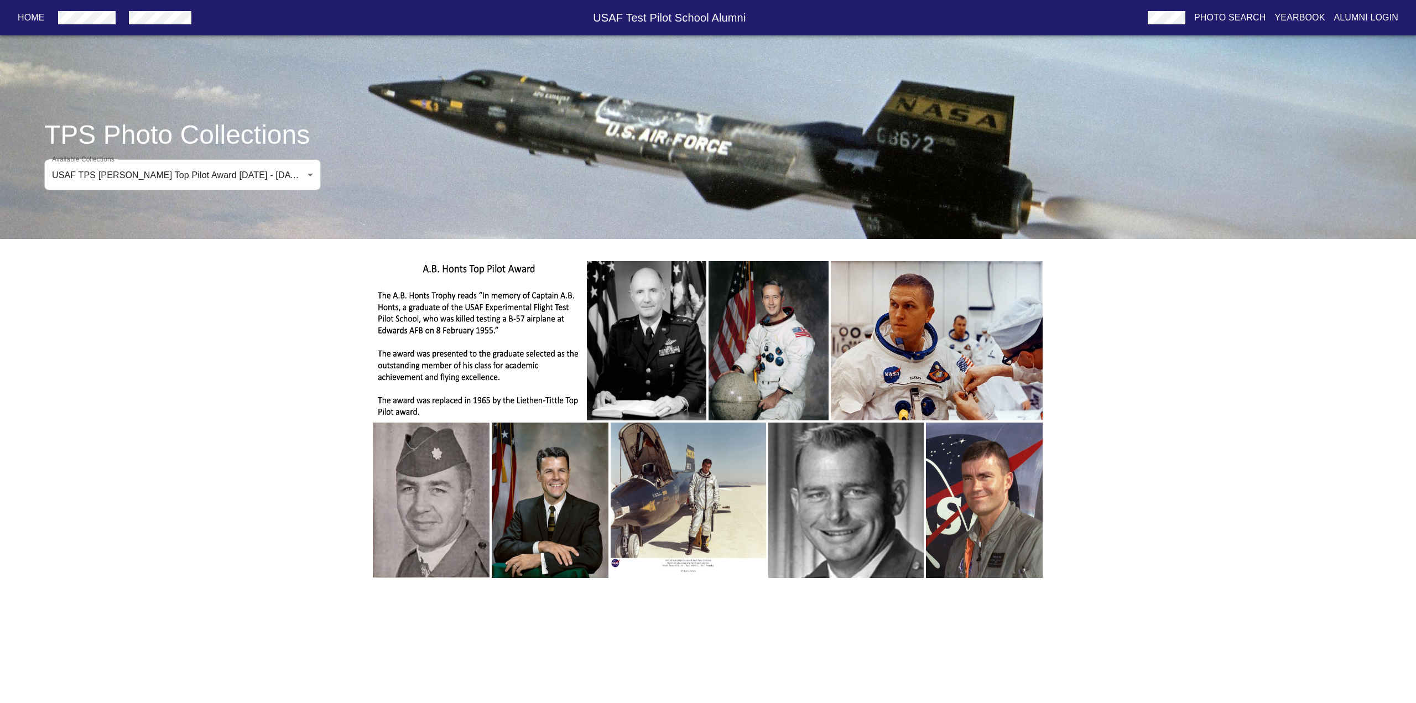
click at [859, 469] on img "button" at bounding box center [845, 500] width 155 height 155
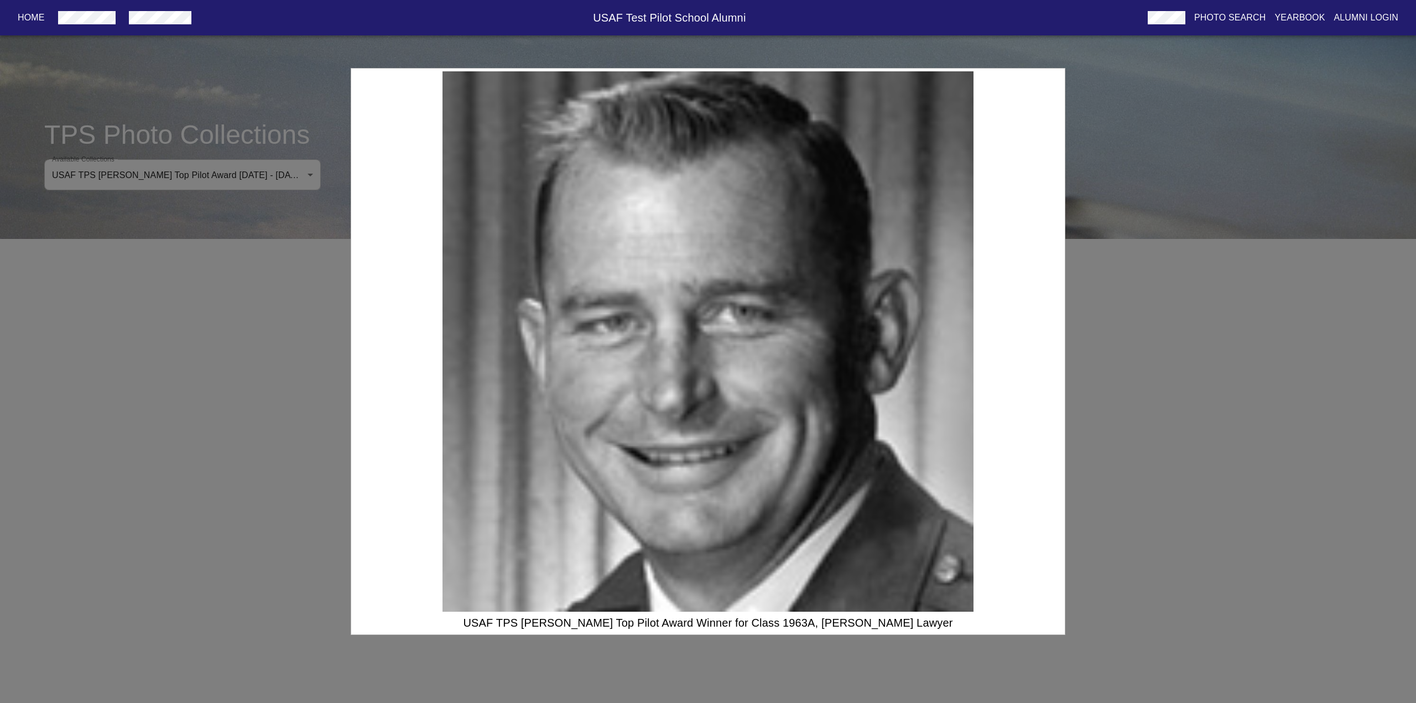
click at [1118, 482] on div "USAF TPS A.B. Honts Top Pilot Award Winner for Class 1963A, Richard E. Lawyer" at bounding box center [708, 351] width 1416 height 703
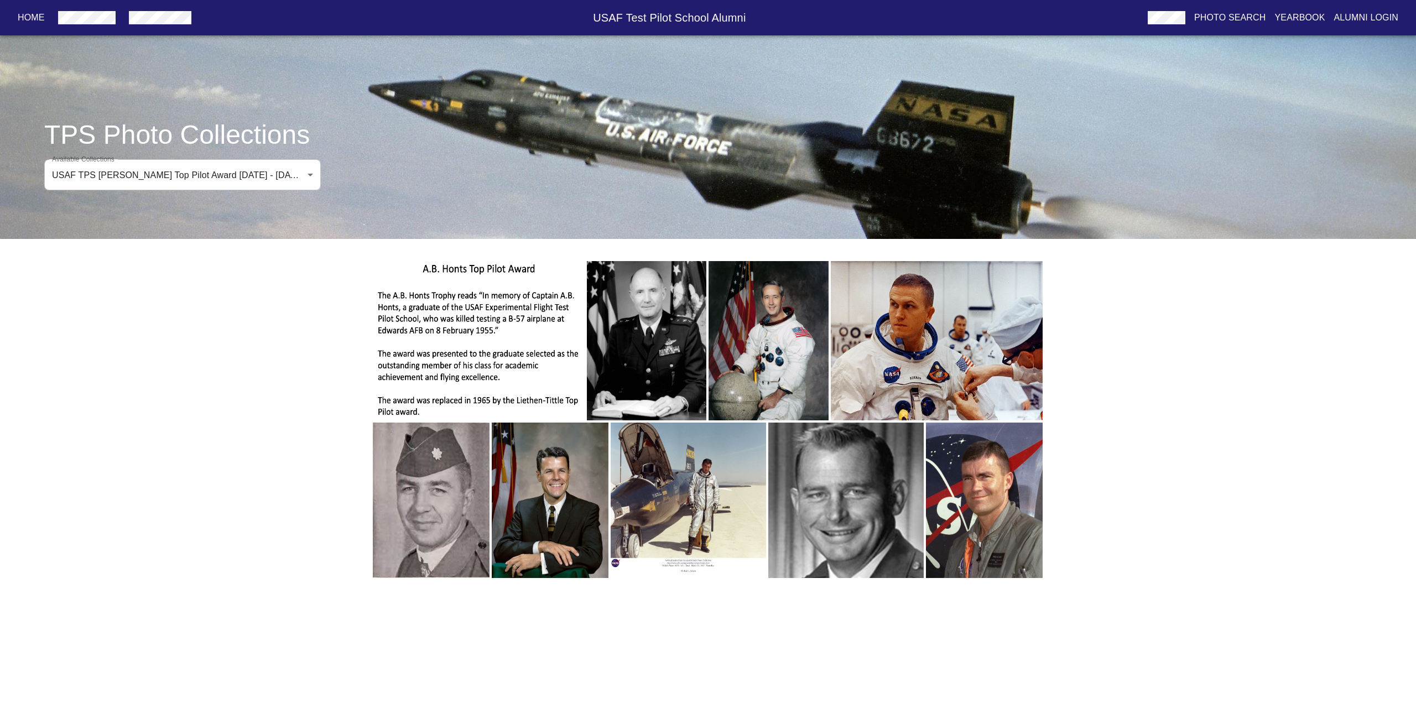
click at [958, 374] on img "button" at bounding box center [937, 340] width 212 height 159
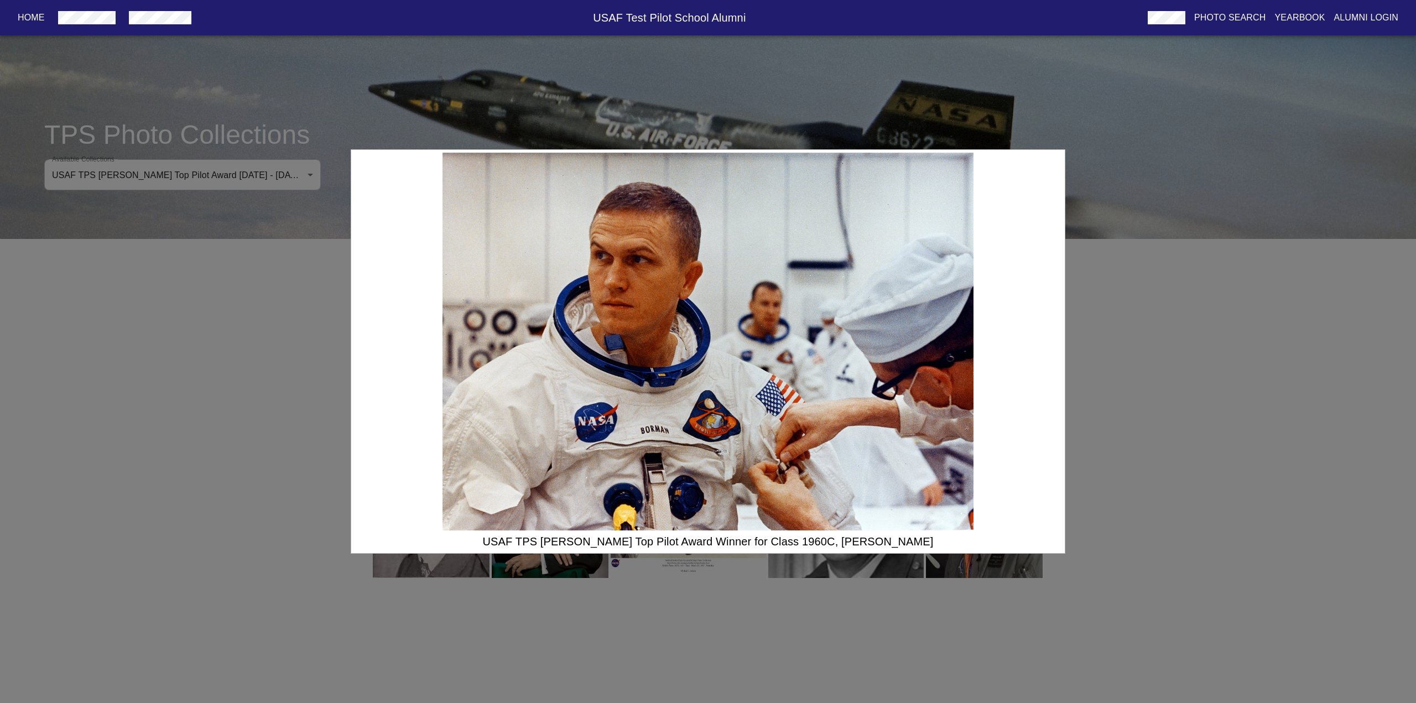
click at [1135, 404] on div "USAF TPS A.B. Honts Top Pilot Award Winner for Class 1960C, Frank Borman" at bounding box center [708, 351] width 1416 height 703
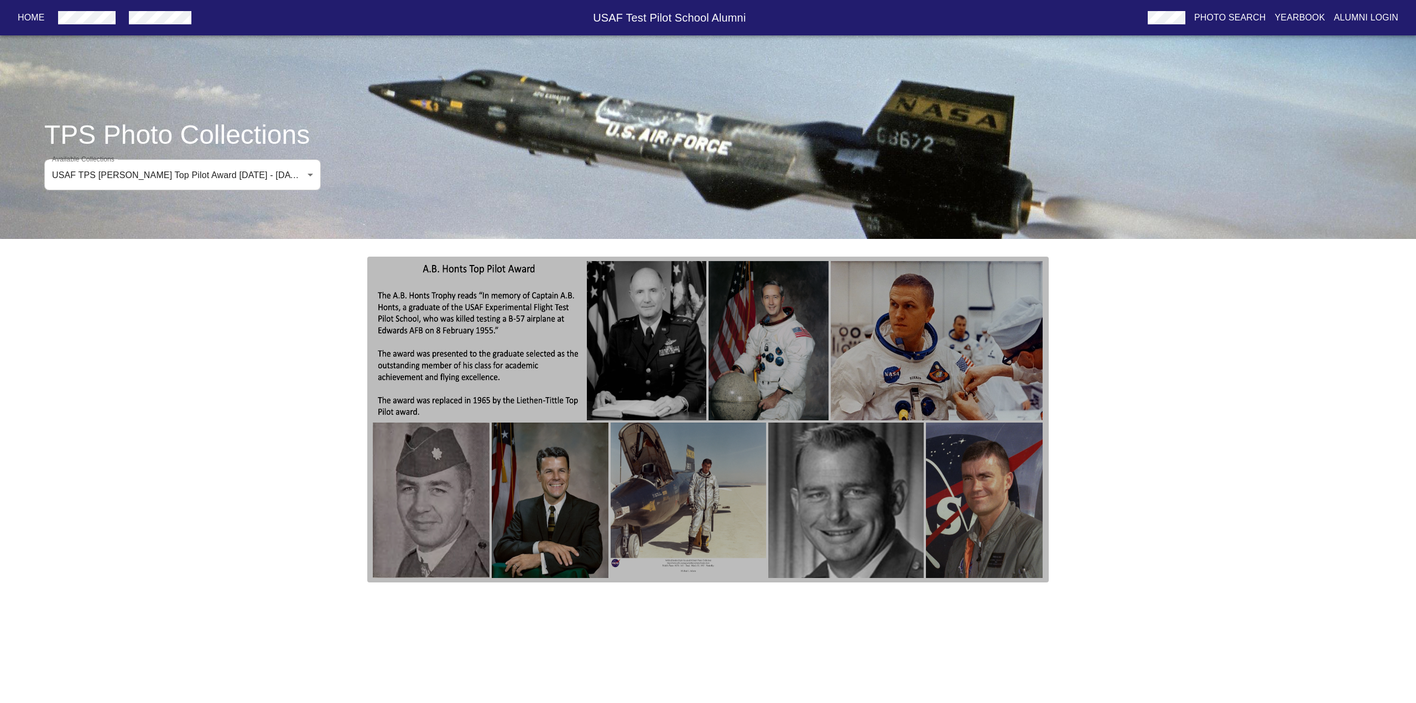
click at [952, 468] on img "button" at bounding box center [984, 500] width 117 height 155
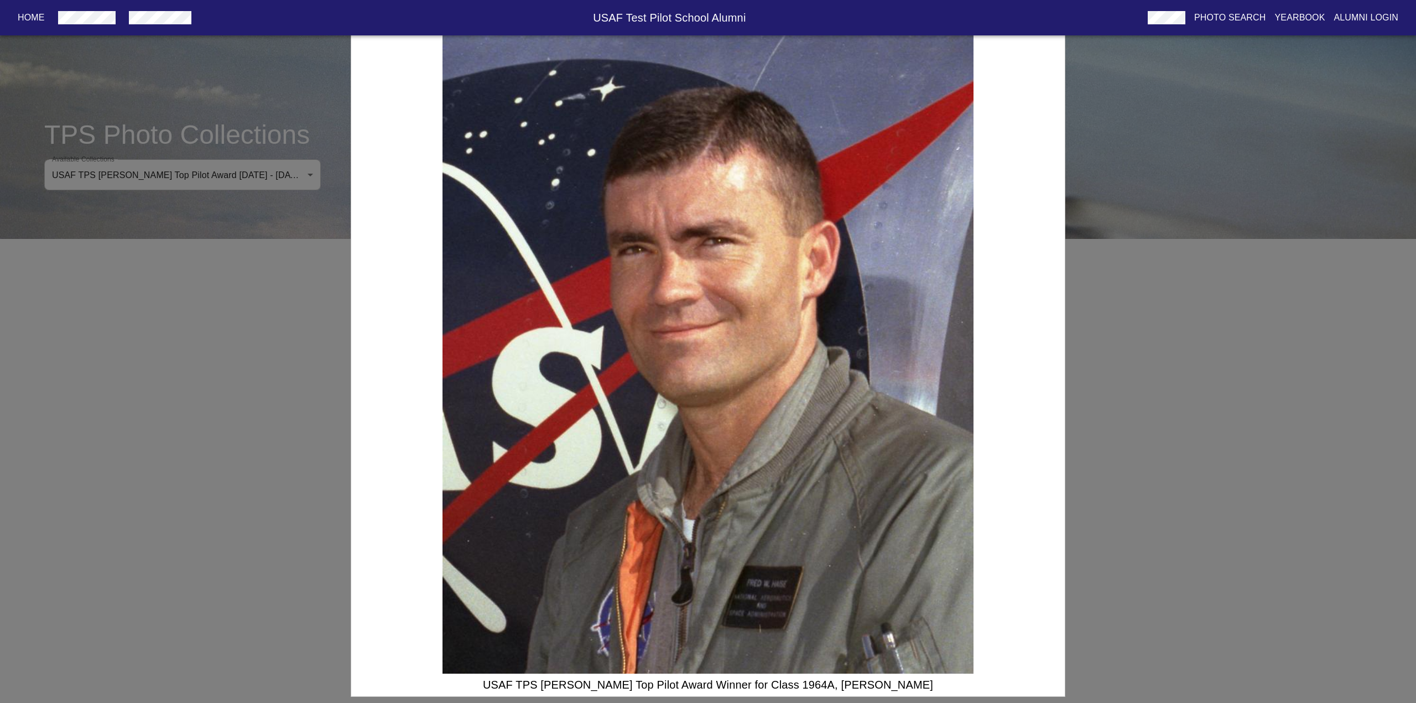
drag, startPoint x: 1174, startPoint y: 453, endPoint x: 1129, endPoint y: 437, distance: 47.1
click at [1174, 453] on div "USAF TPS A.B. Honts Top Pilot Award Winner for Class 1964A, Fred W. Haise" at bounding box center [708, 351] width 1416 height 703
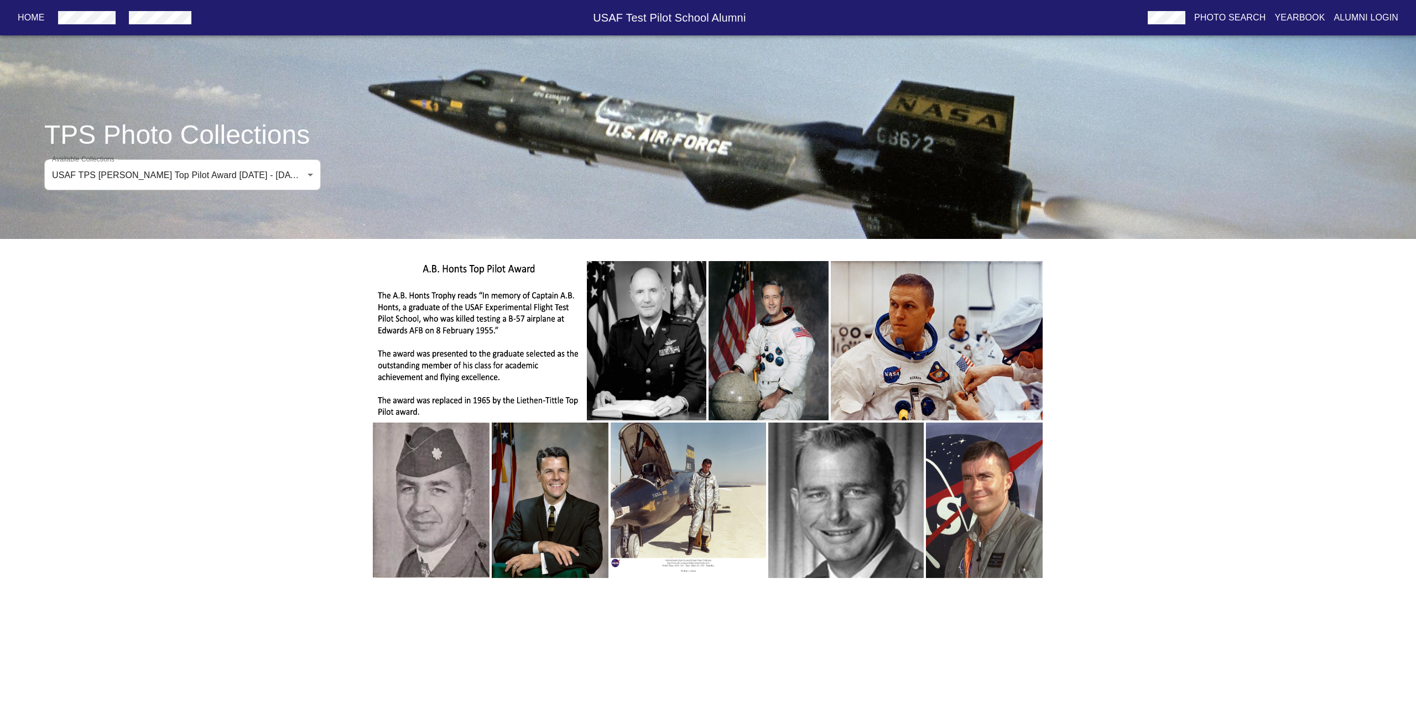
click at [580, 457] on img "button" at bounding box center [550, 500] width 117 height 155
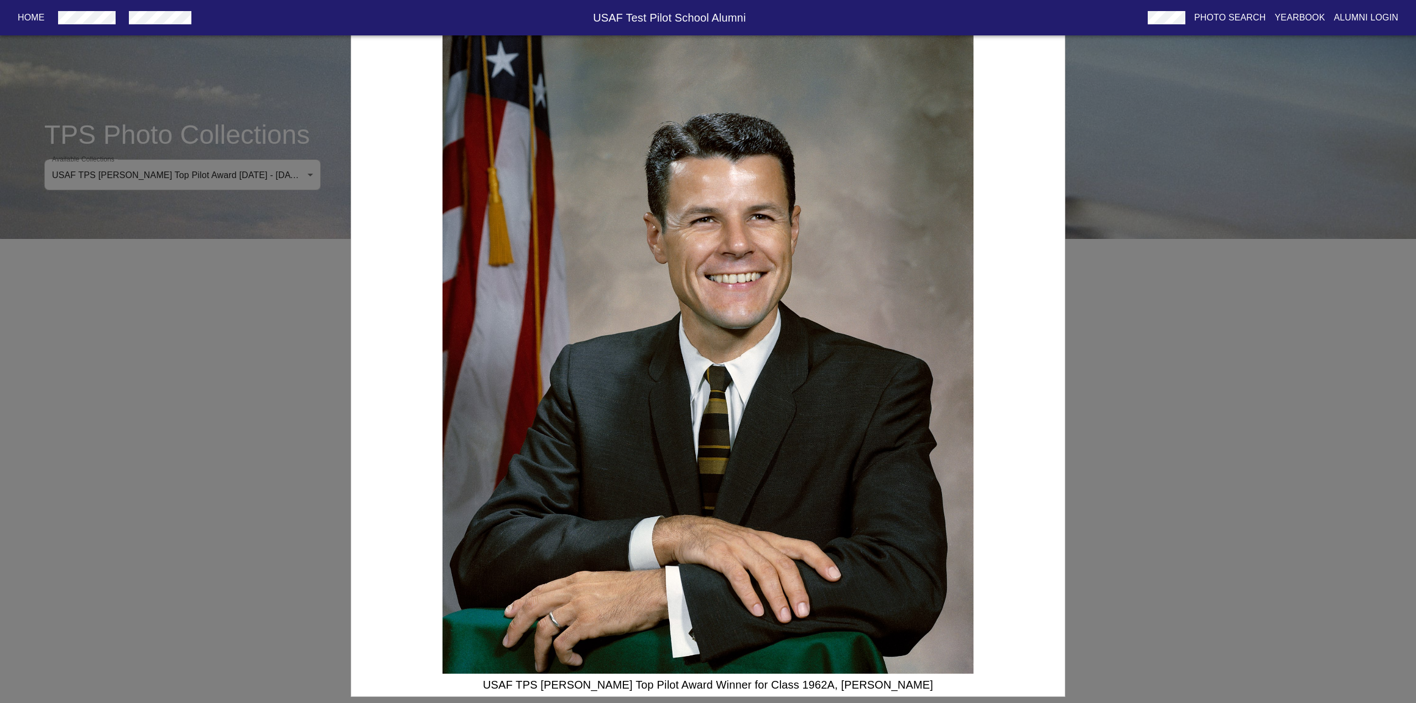
click at [221, 385] on div "USAF TPS A.B. Honts Top Pilot Award Winner for Class 1962A, Charles A. Bassett …" at bounding box center [708, 351] width 1416 height 703
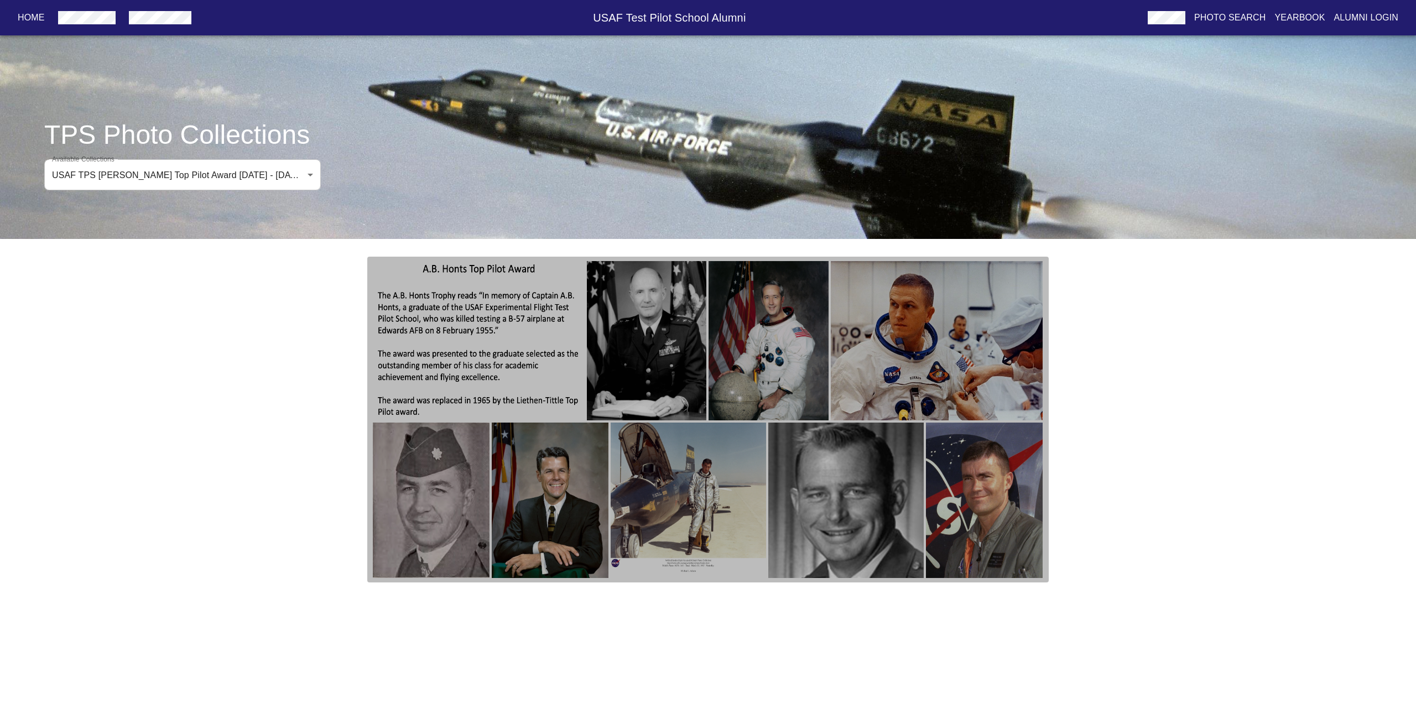
click at [521, 518] on img "button" at bounding box center [550, 500] width 117 height 155
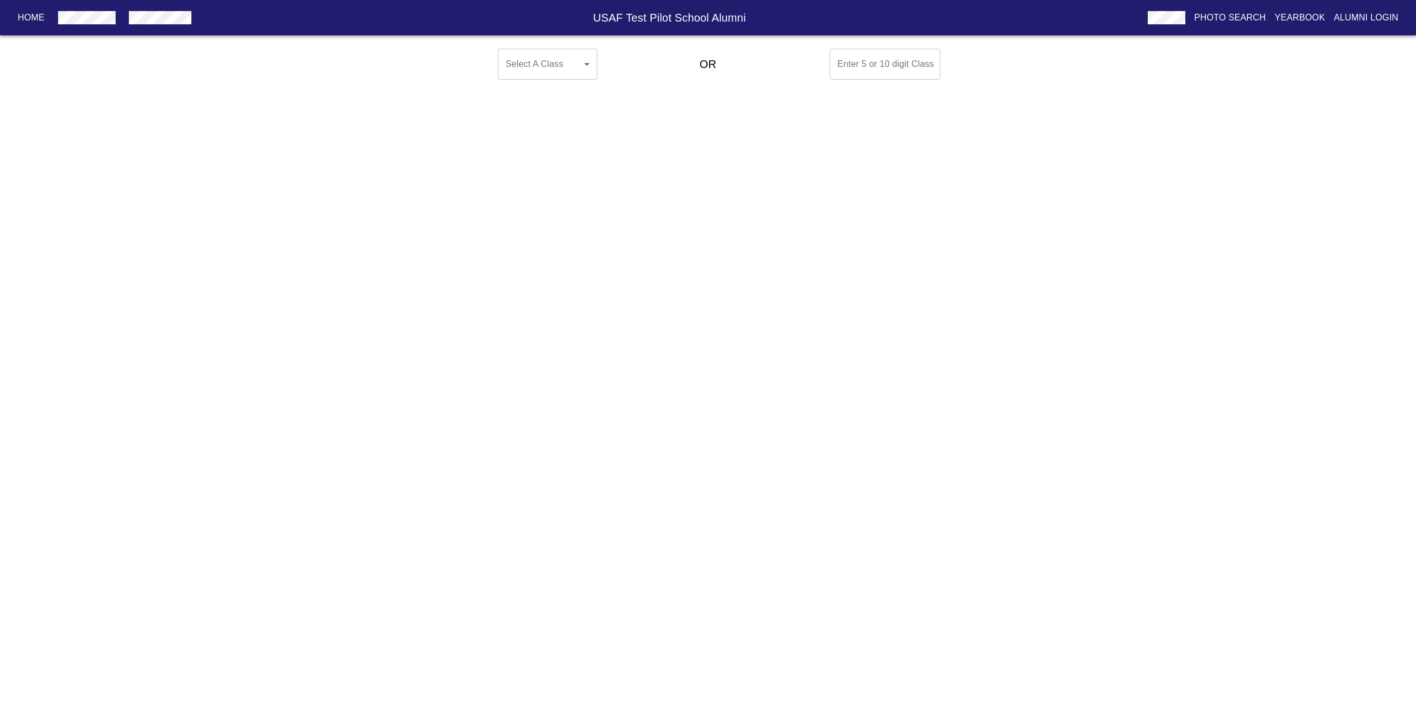
click at [554, 67] on body "Home USAF Test Pilot School Alumni Photo Search Yearbook Alumni Login Select A …" at bounding box center [708, 64] width 1416 height 40
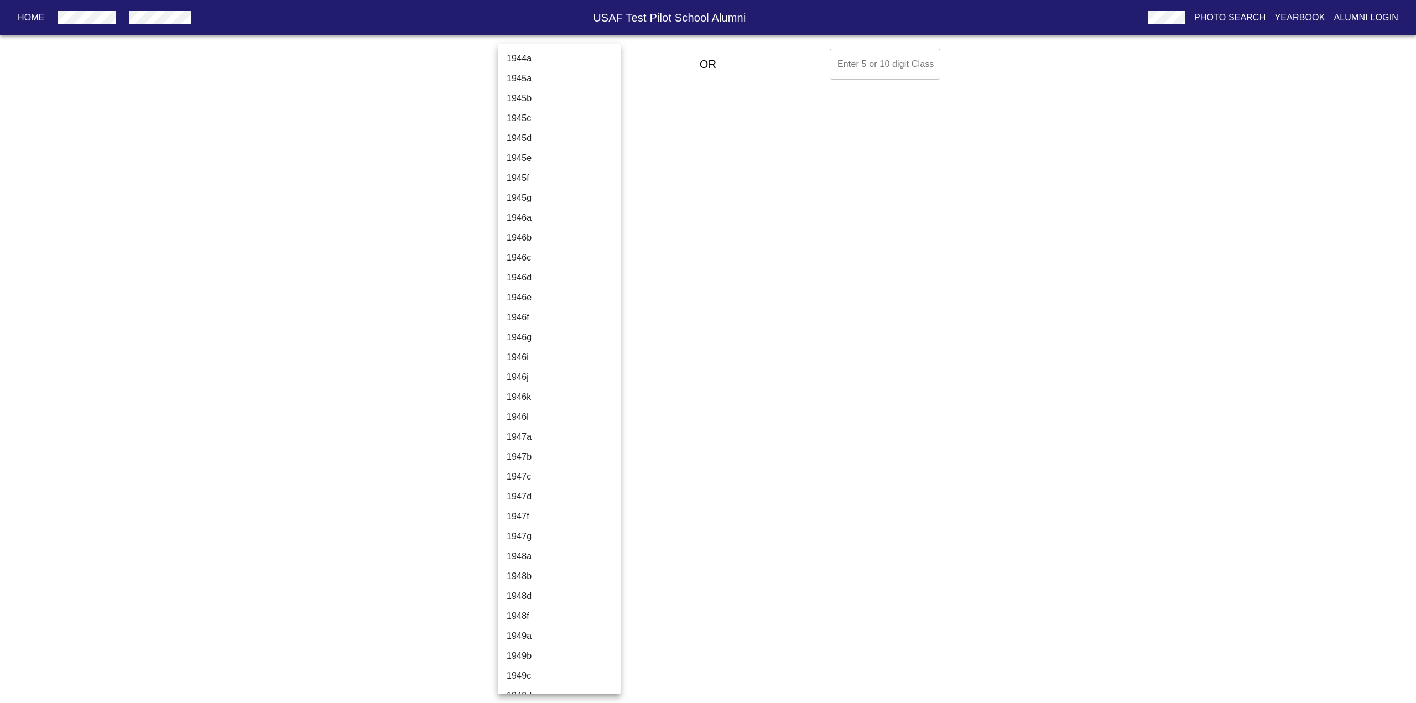
click at [538, 63] on li "1944a" at bounding box center [563, 59] width 131 height 20
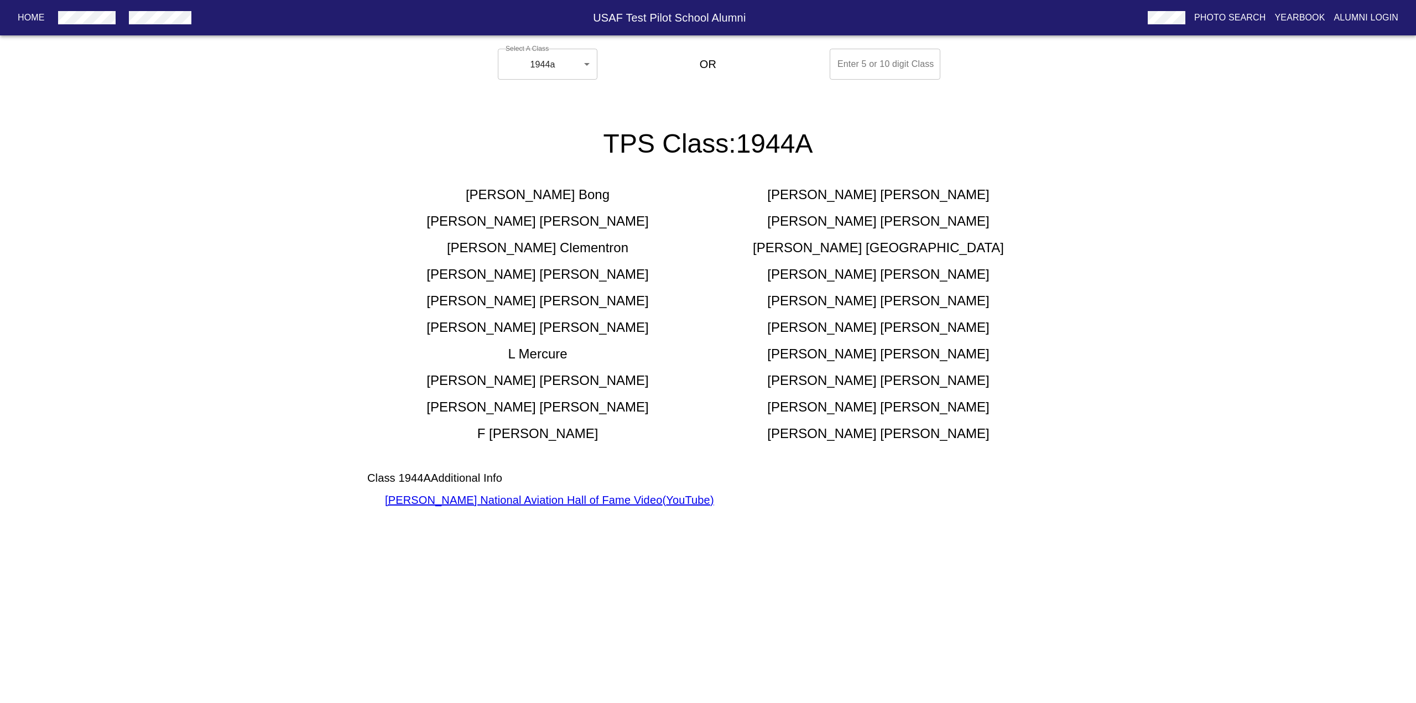
drag, startPoint x: 457, startPoint y: 174, endPoint x: 981, endPoint y: 472, distance: 602.1
click at [981, 472] on div "TPS Class: 1944A Richard Bong George Burdell Robert Cardenas Kenneth Chilstrom …" at bounding box center [708, 318] width 708 height 380
click at [967, 432] on div "Robert Ruegg" at bounding box center [878, 434] width 341 height 18
click at [580, 68] on body "Home USAF Test Pilot School Alumni Photo Search Yearbook Alumni Login Select A …" at bounding box center [708, 289] width 1416 height 491
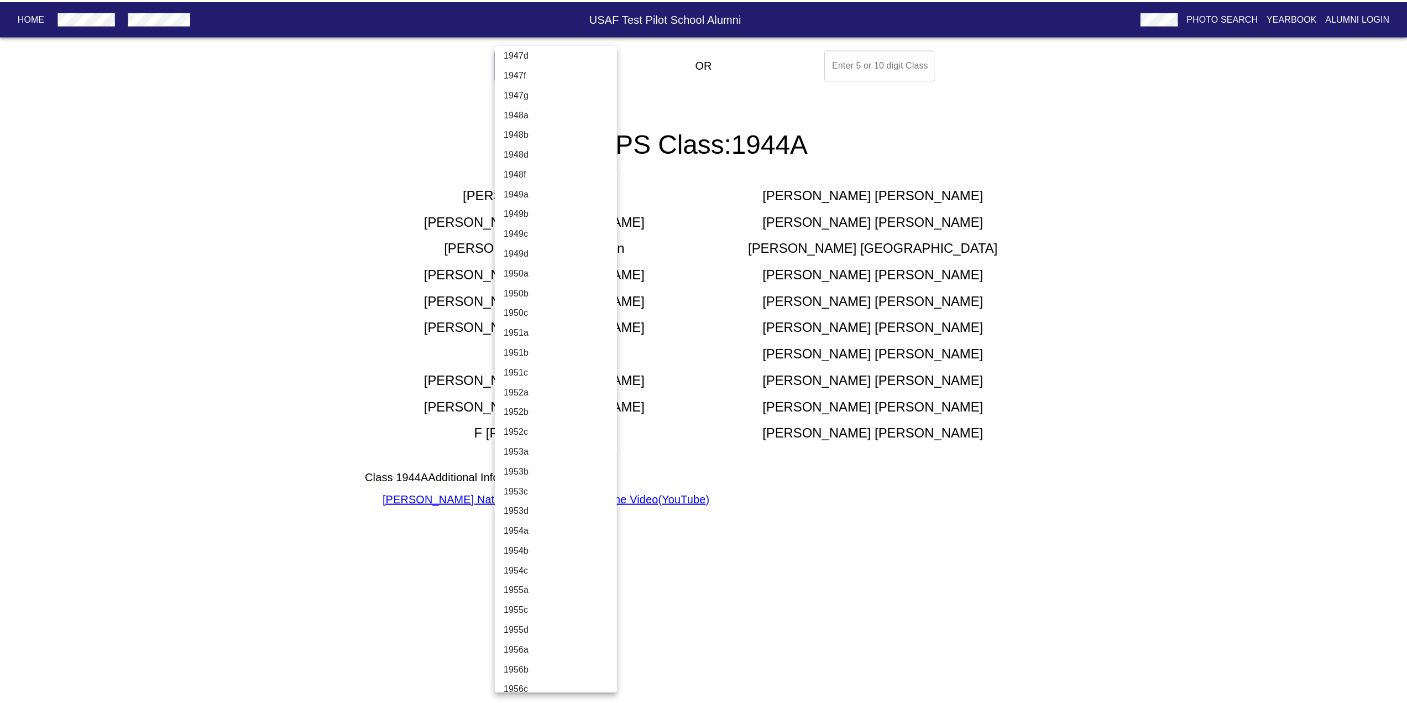
scroll to position [1032, 0]
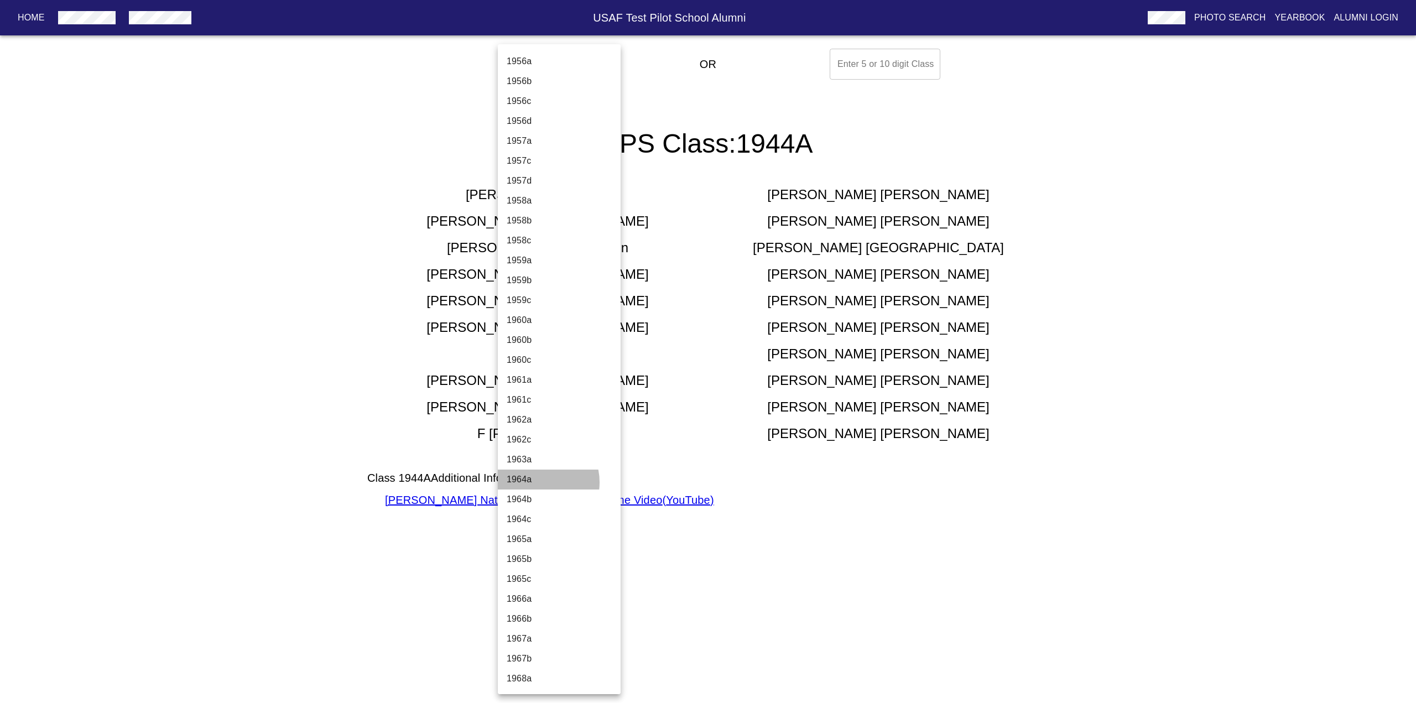
click at [538, 482] on li "1964a" at bounding box center [563, 480] width 131 height 20
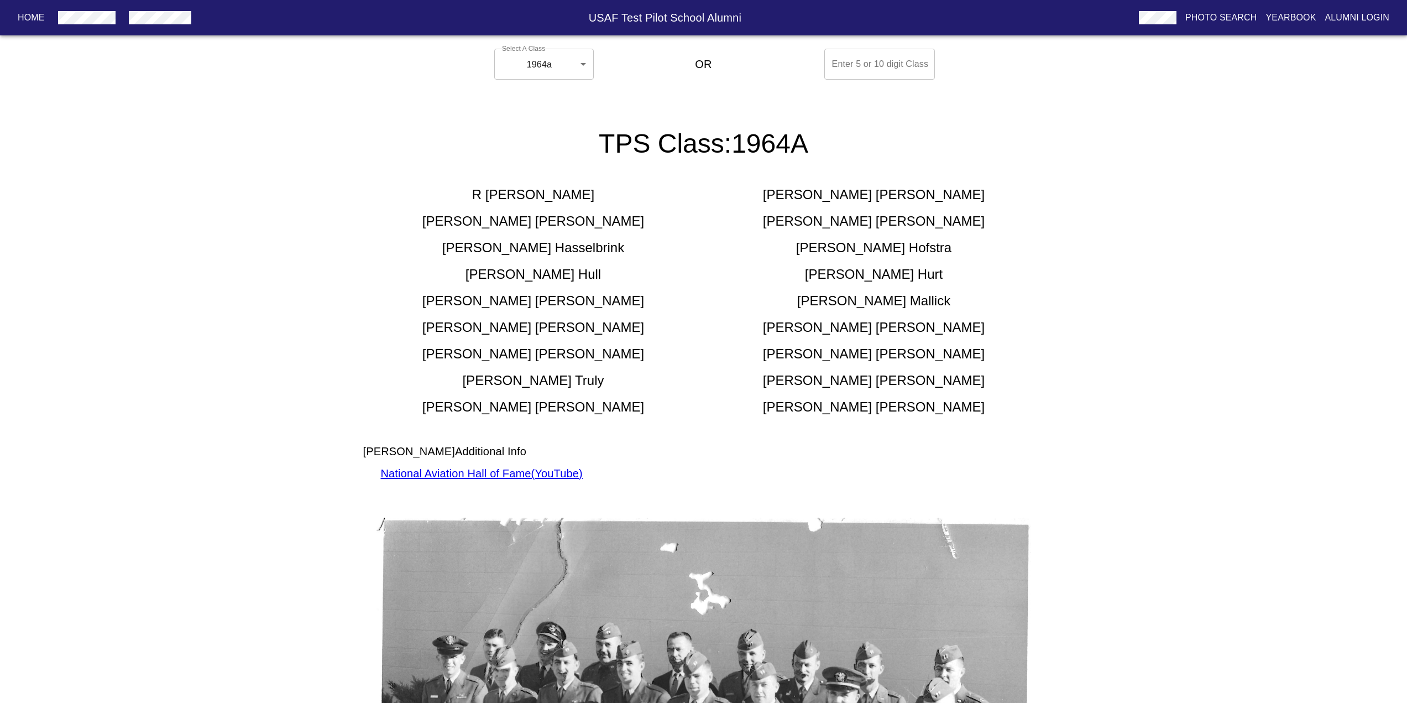
drag, startPoint x: 494, startPoint y: 200, endPoint x: 960, endPoint y: 419, distance: 515.3
click at [960, 419] on div "TPS Class: 1964A R Bernado John Finley Ronald Franzen Fred Haise Ernest Hasselb…" at bounding box center [704, 630] width 708 height 1004
click at [960, 419] on div "Fred Haise Additional Info National Aviation Hall of Fame ( YouTube )" at bounding box center [703, 449] width 681 height 66
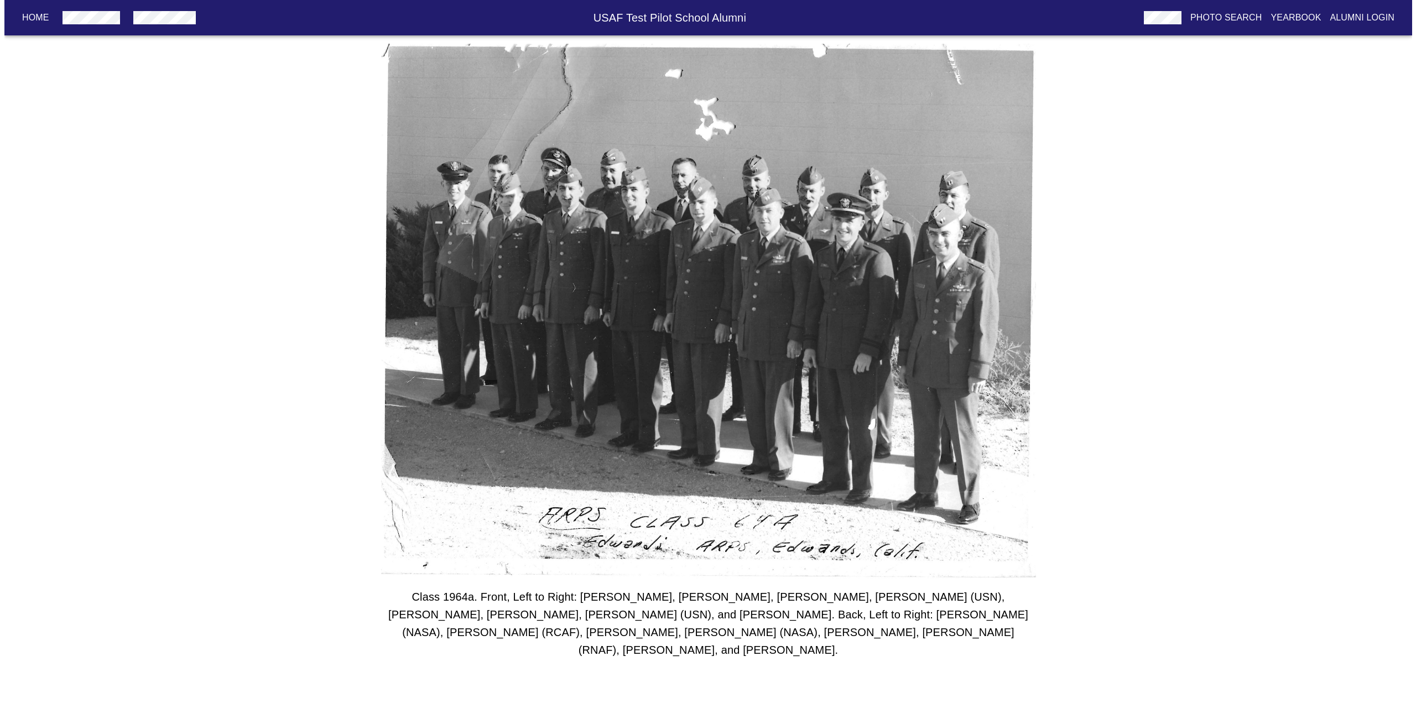
scroll to position [0, 0]
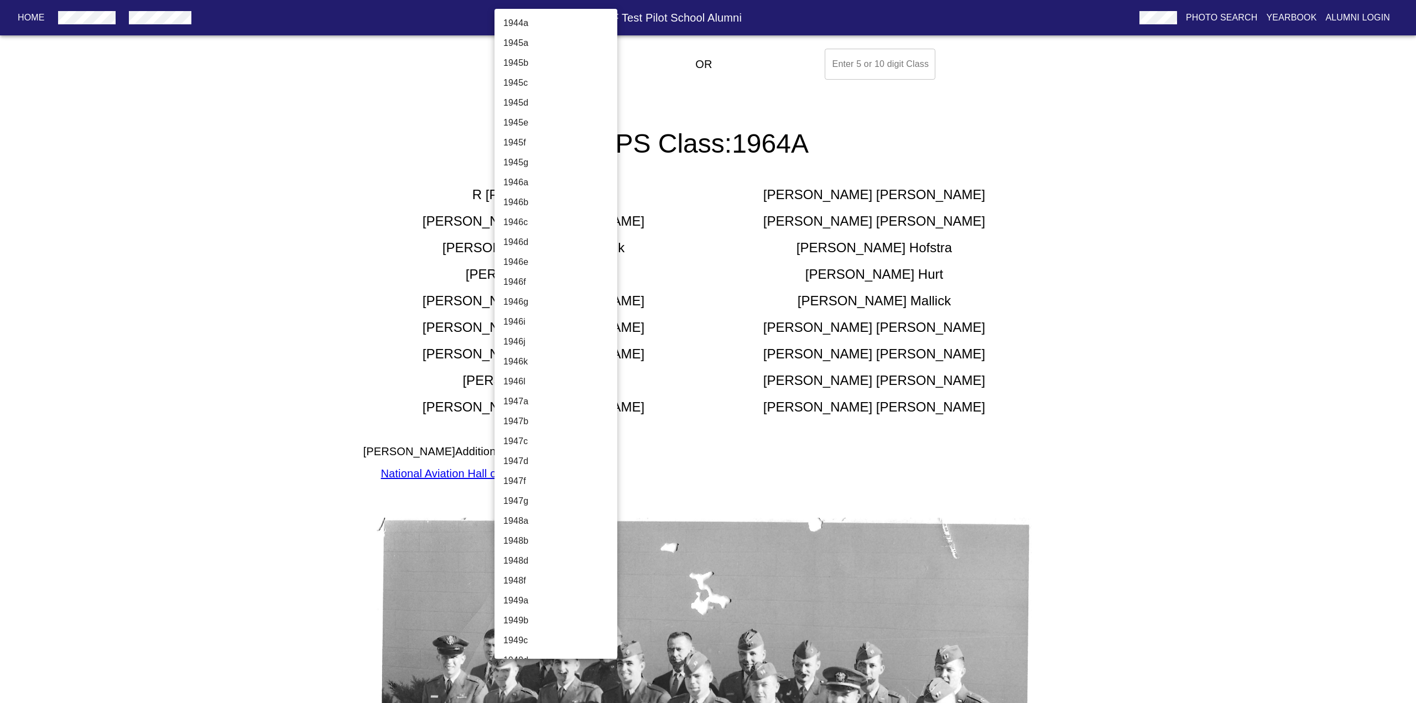
click at [545, 66] on body "Home USAF Test Pilot School Alumni Photo Search Yearbook Alumni Login Select A …" at bounding box center [708, 597] width 1416 height 1106
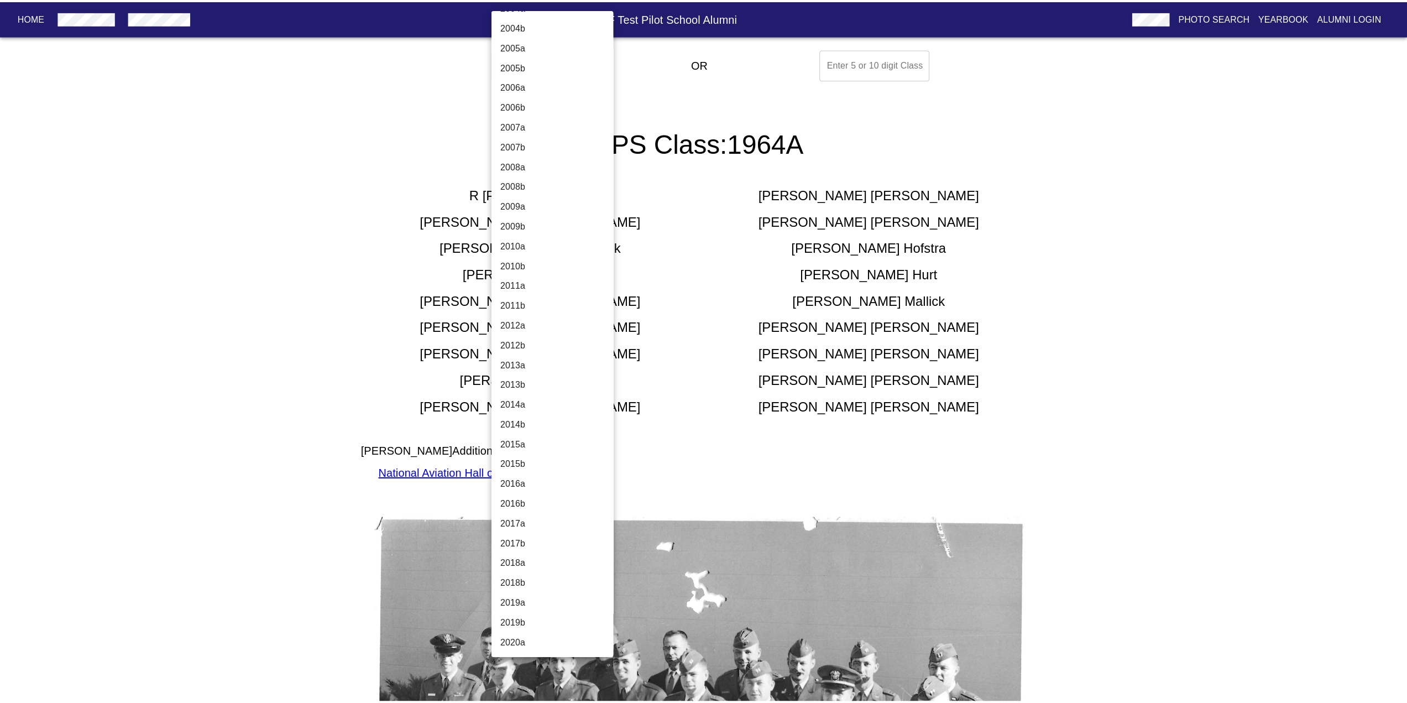
scroll to position [3500, 0]
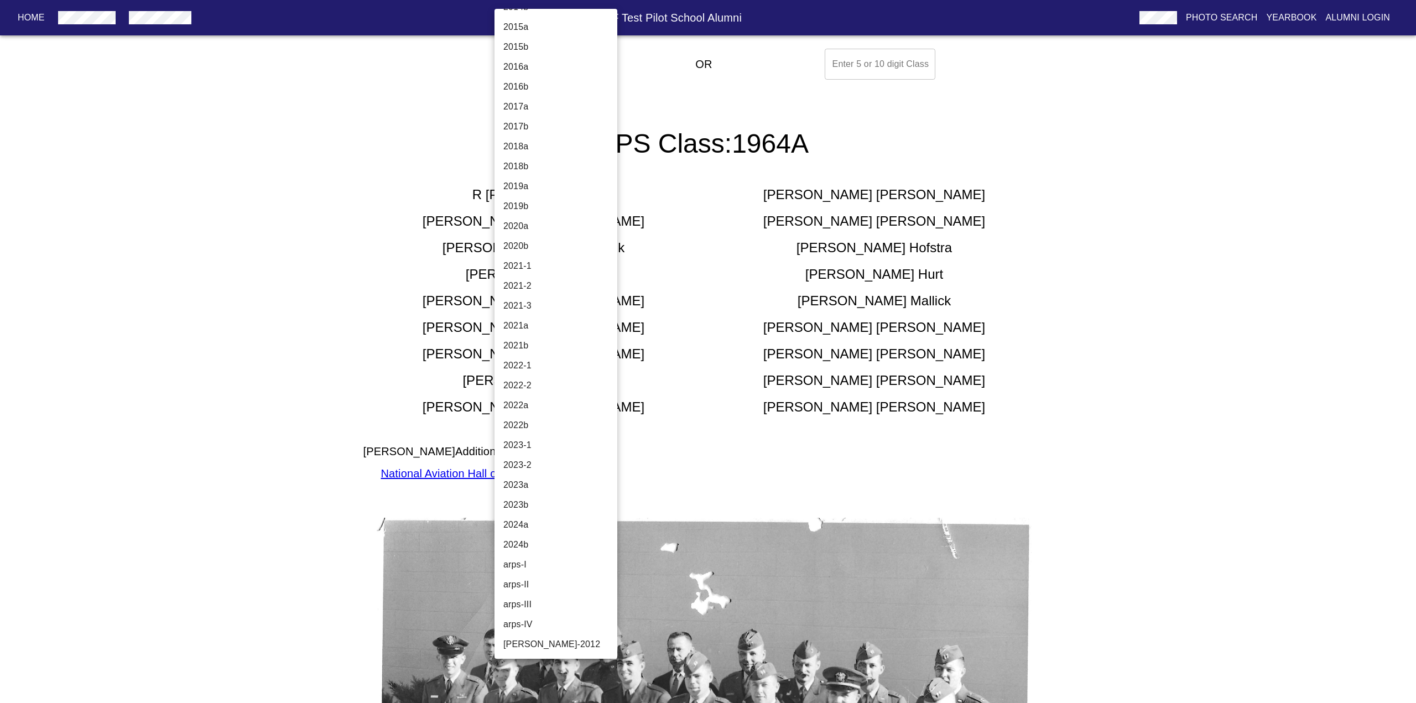
click at [543, 546] on li "2024b" at bounding box center [559, 545] width 131 height 20
type input "2024b"
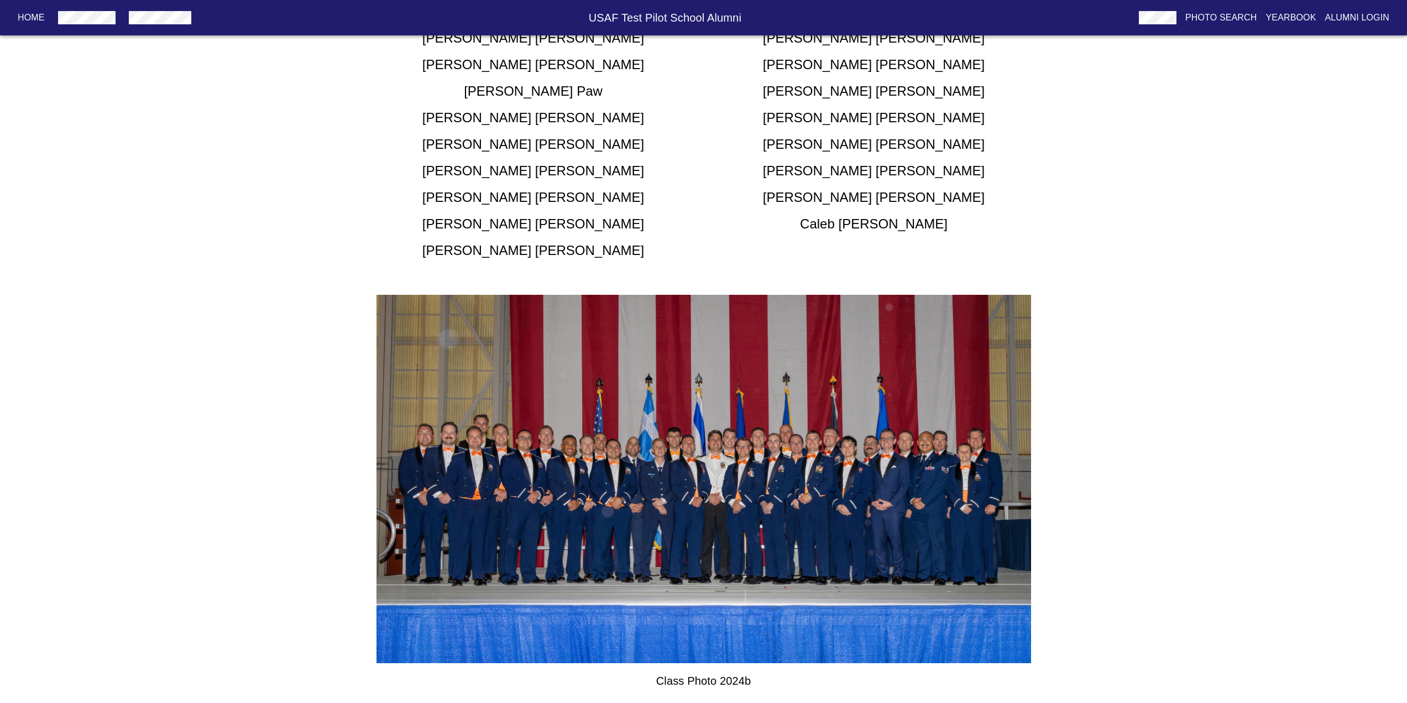
scroll to position [625, 0]
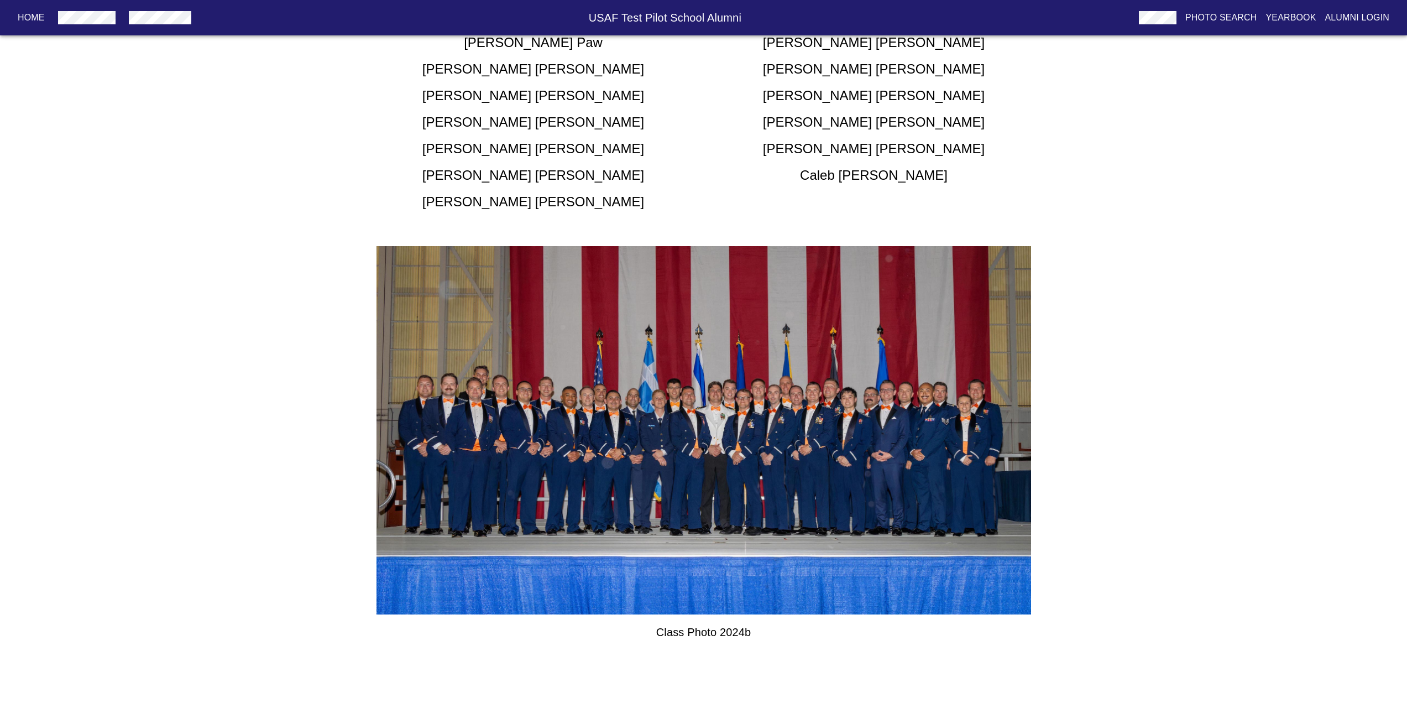
click at [851, 405] on img at bounding box center [704, 430] width 655 height 368
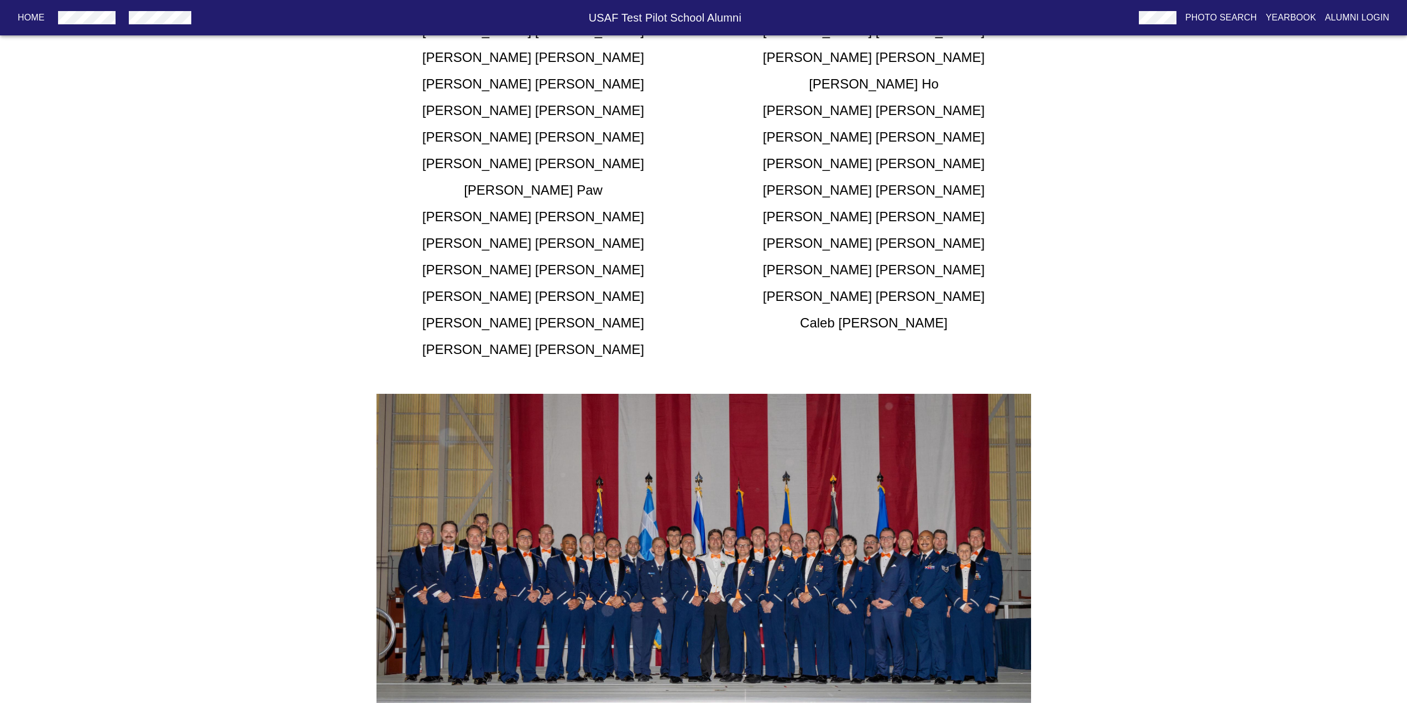
scroll to position [330, 0]
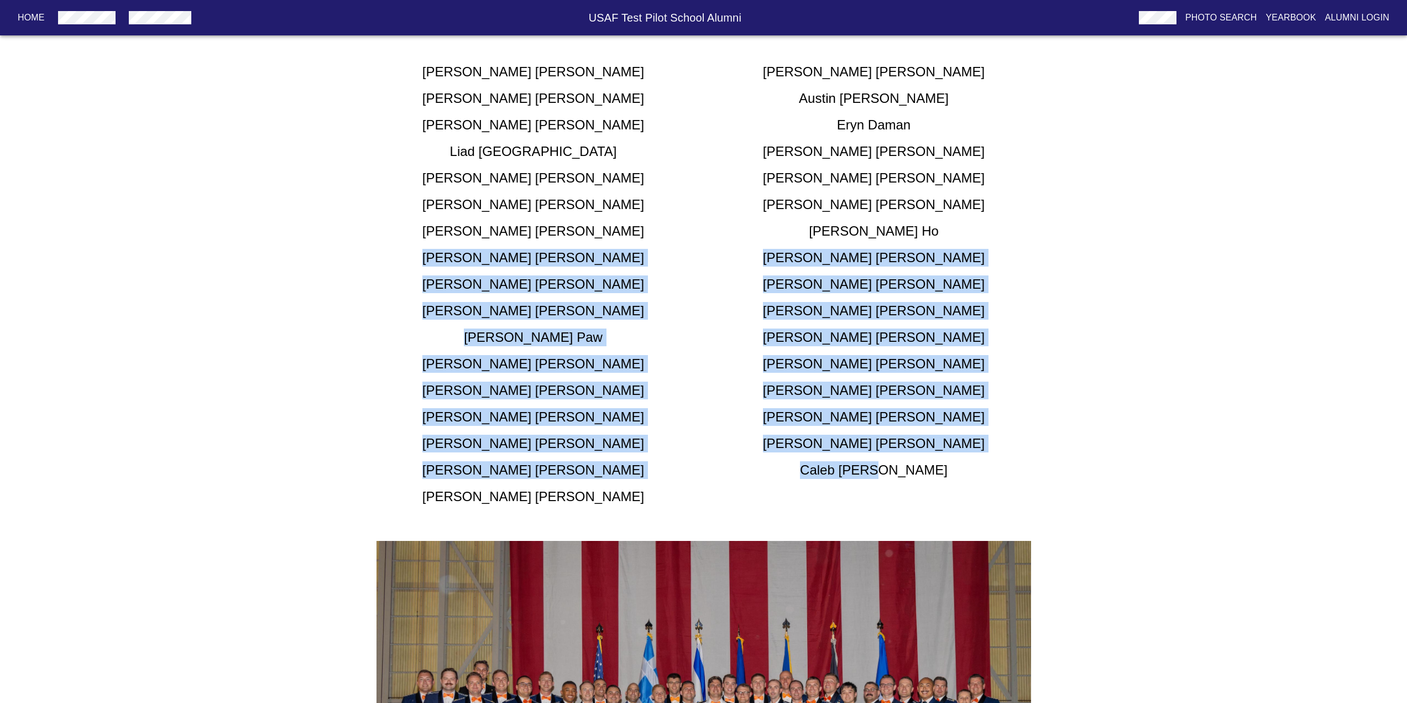
drag, startPoint x: 900, startPoint y: 478, endPoint x: 915, endPoint y: 233, distance: 246.0
click at [915, 234] on div "Theodore Adams Connor Beierle Matthew Claffey Austin Crockett Michael Crump Ery…" at bounding box center [703, 279] width 681 height 451
click at [918, 229] on div "Benjamin Ho" at bounding box center [874, 231] width 341 height 18
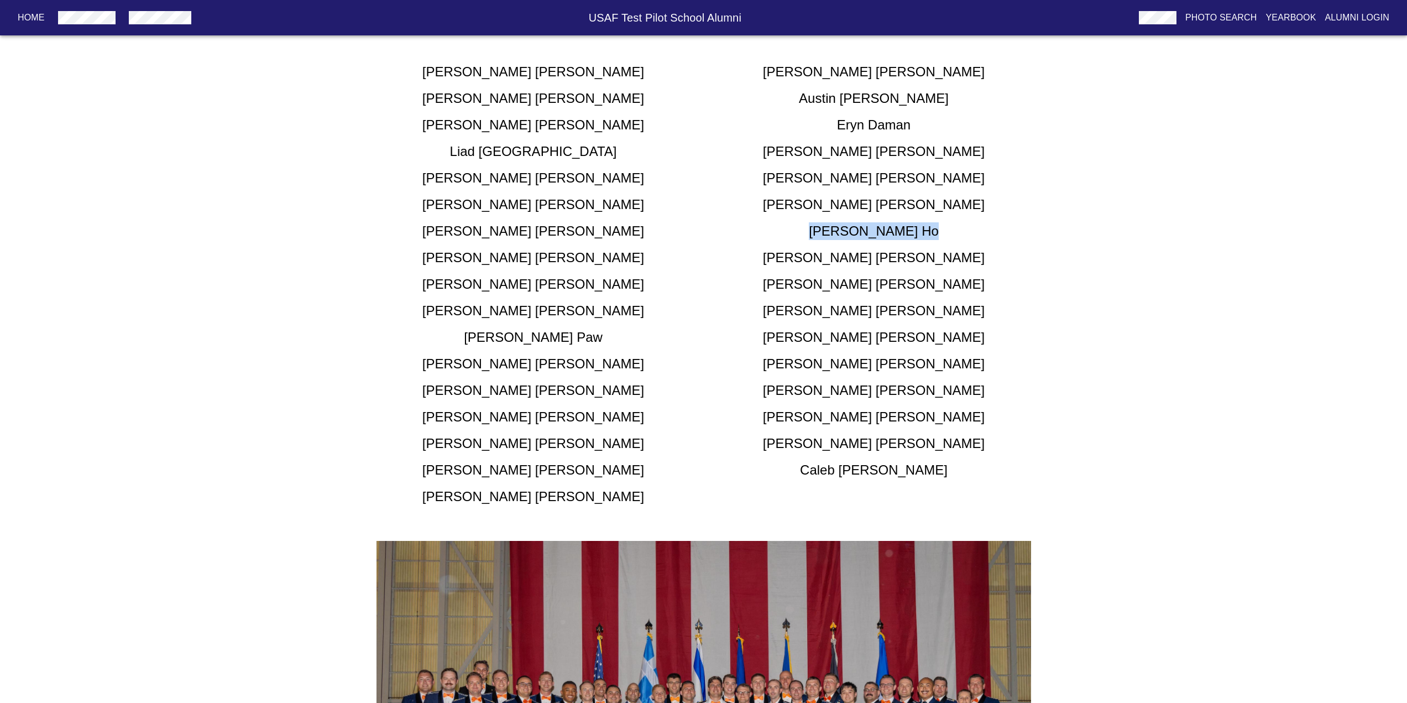
drag, startPoint x: 914, startPoint y: 231, endPoint x: 799, endPoint y: 231, distance: 114.5
click at [799, 231] on div "Benjamin Ho" at bounding box center [874, 231] width 341 height 18
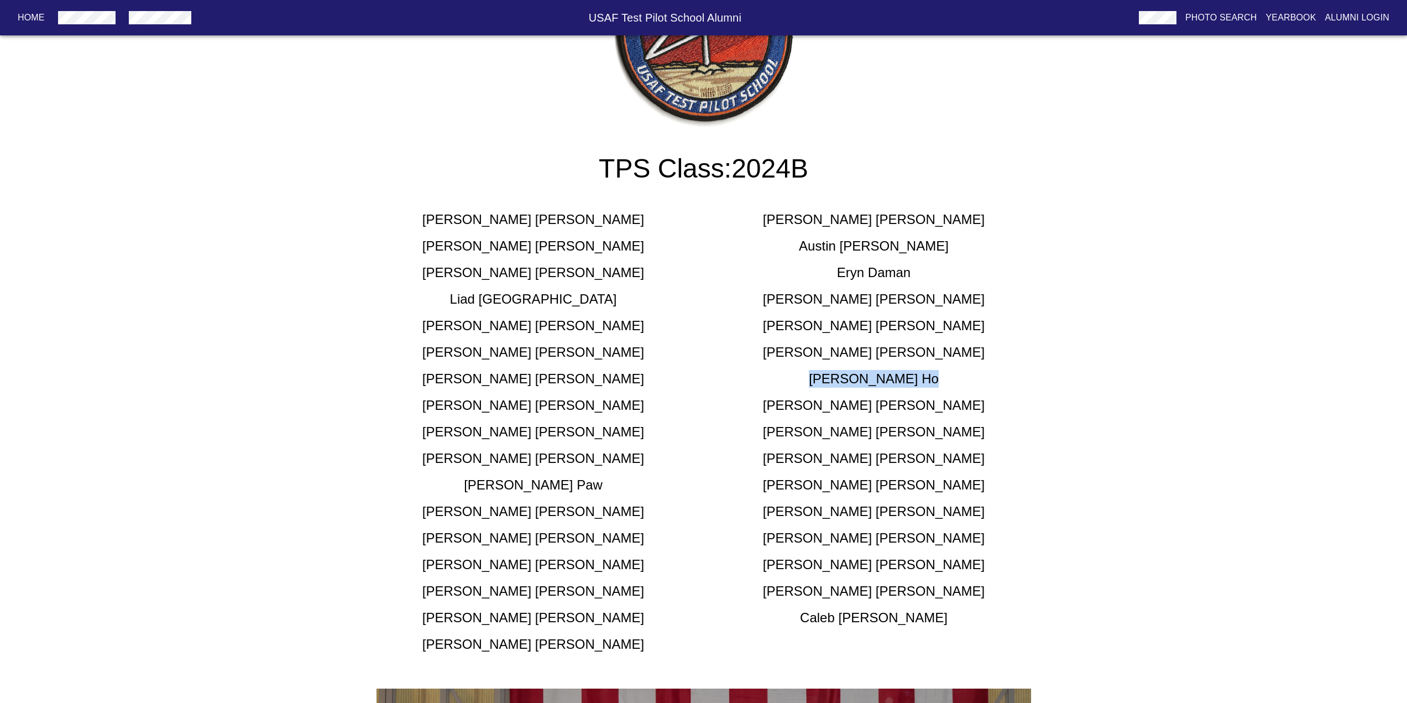
scroll to position [35, 0]
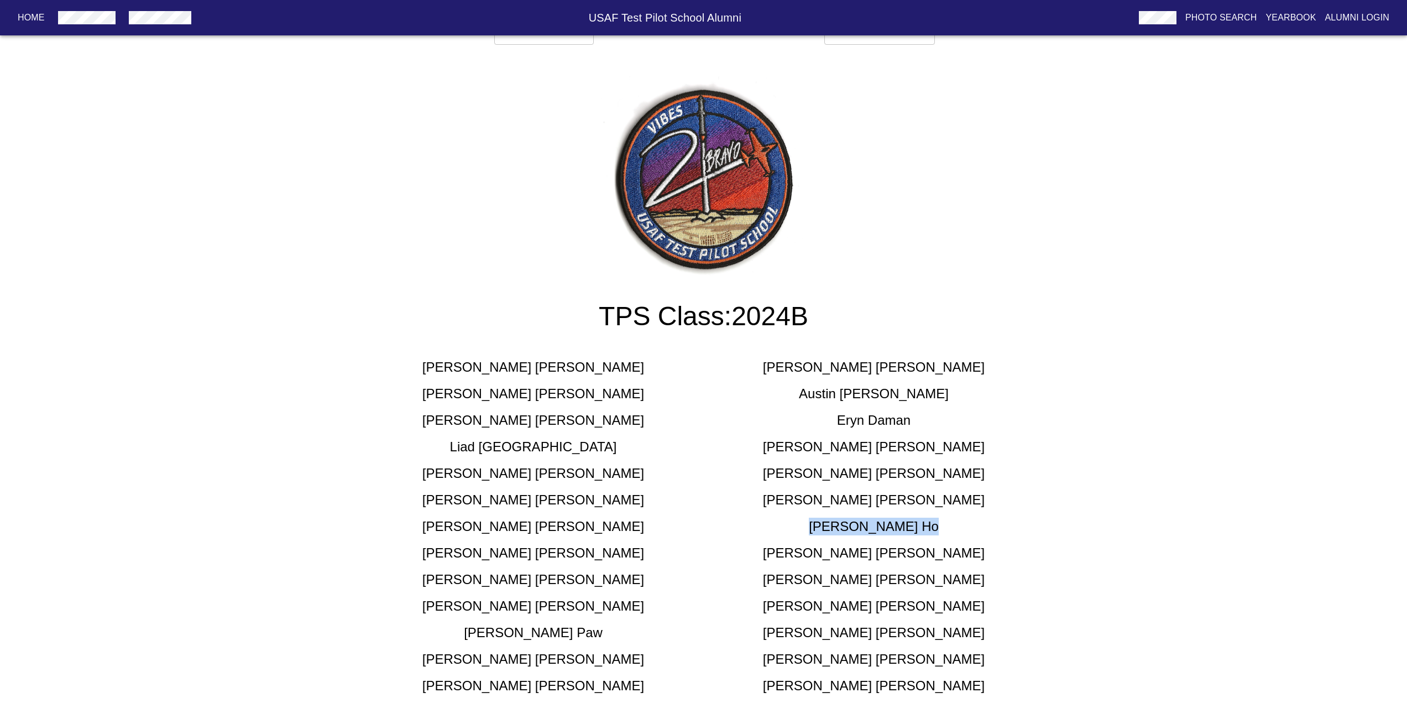
copy h5 "Benjamin Ho"
drag, startPoint x: 599, startPoint y: 316, endPoint x: 791, endPoint y: 315, distance: 191.9
click at [830, 310] on h3 "TPS Class: 2024B" at bounding box center [703, 316] width 681 height 31
copy h3 "TPS Class: 2024B"
drag, startPoint x: 588, startPoint y: 13, endPoint x: 752, endPoint y: 20, distance: 163.3
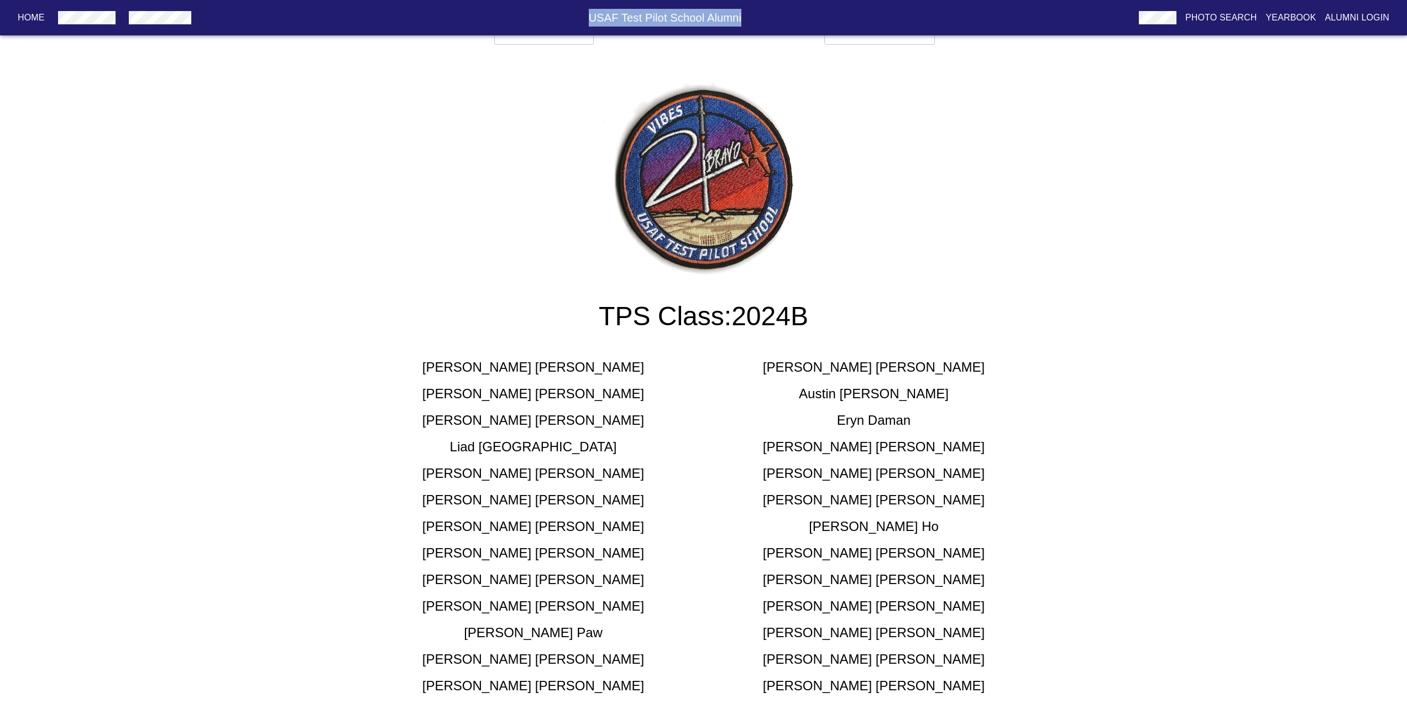
click at [752, 20] on h6 "USAF Test Pilot School Alumni" at bounding box center [665, 18] width 939 height 18
copy h6 "USAF Test Pilot School Alumni"
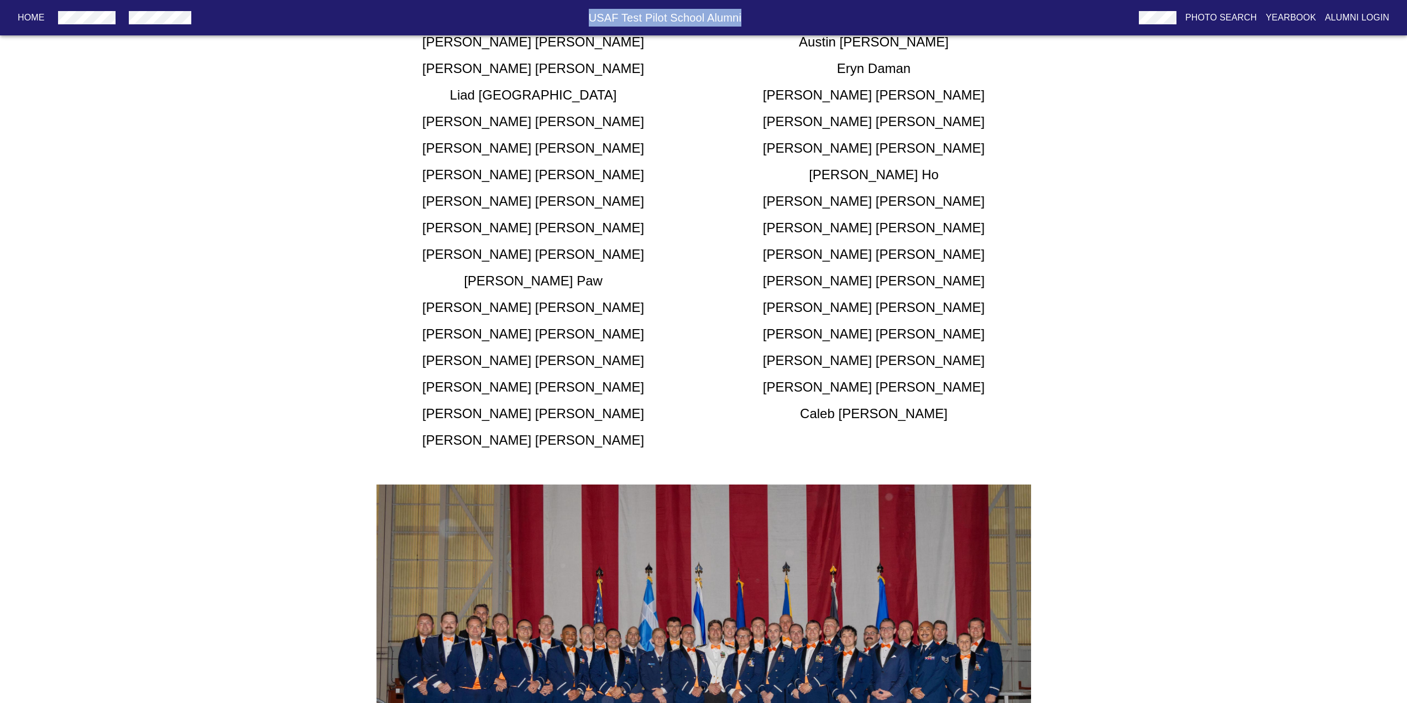
scroll to position [625, 0]
